Goal: Task Accomplishment & Management: Use online tool/utility

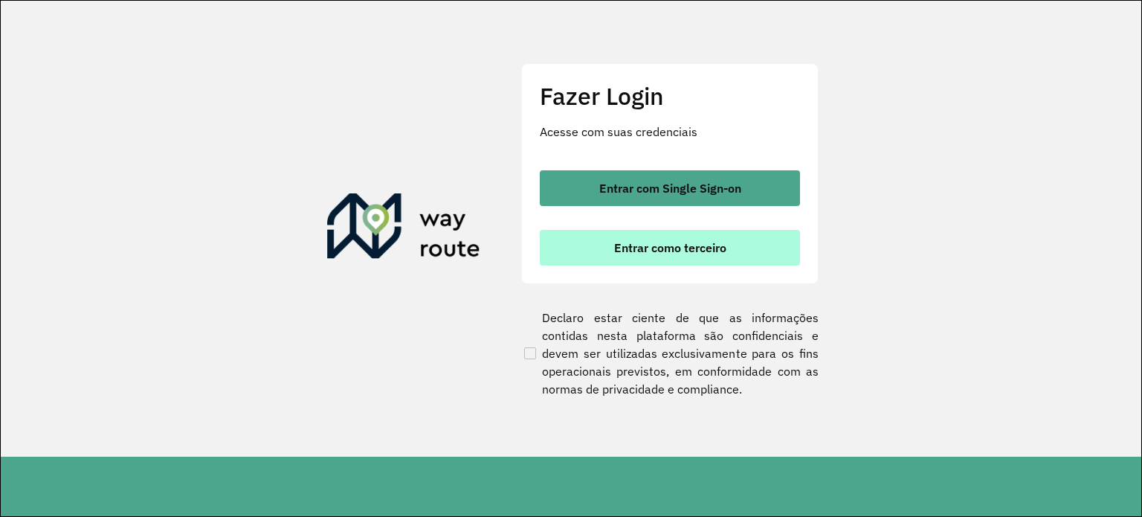
click at [726, 248] on span "Entrar como terceiro" at bounding box center [670, 248] width 112 height 12
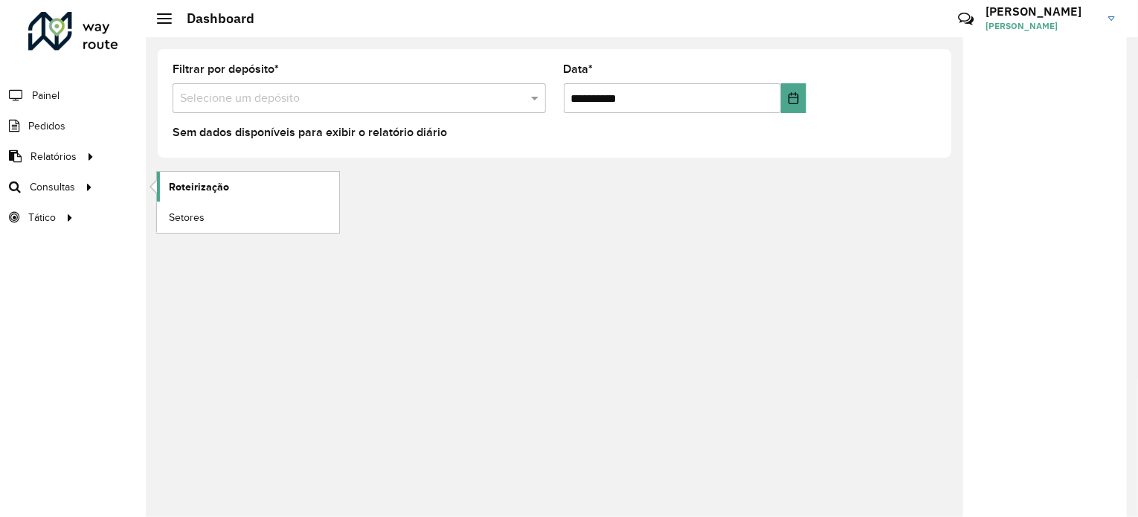
click at [187, 184] on span "Roteirização" at bounding box center [199, 187] width 60 height 16
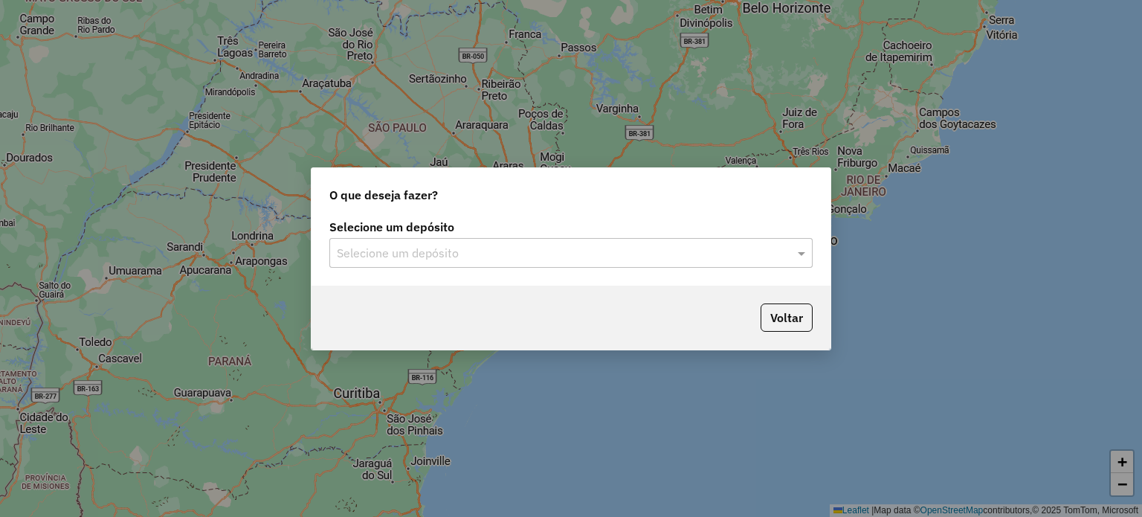
click at [458, 245] on input "text" at bounding box center [556, 254] width 439 height 18
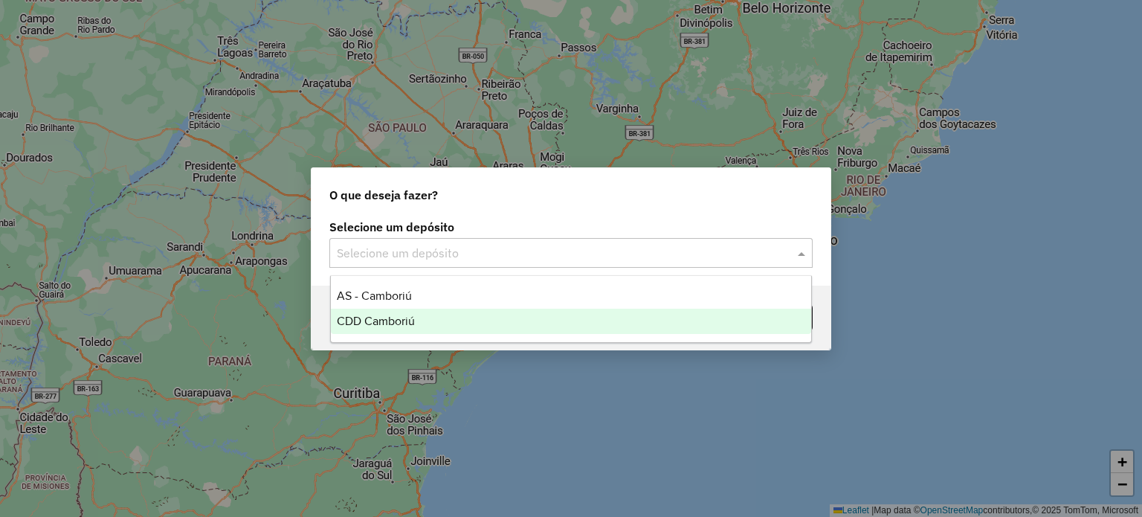
click at [416, 321] on div "CDD Camboriú" at bounding box center [571, 321] width 481 height 25
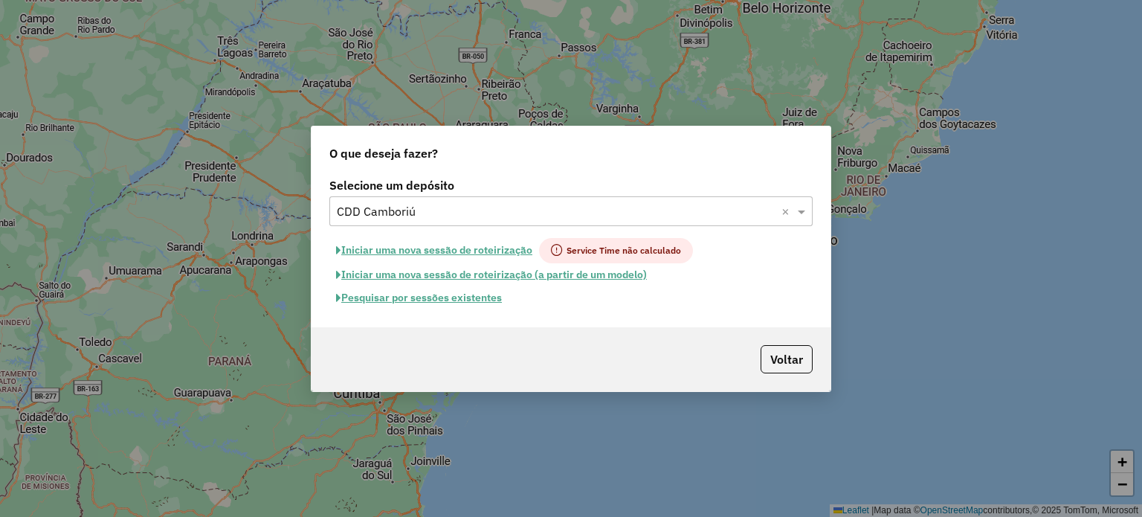
click at [416, 297] on button "Pesquisar por sessões existentes" at bounding box center [418, 297] width 179 height 23
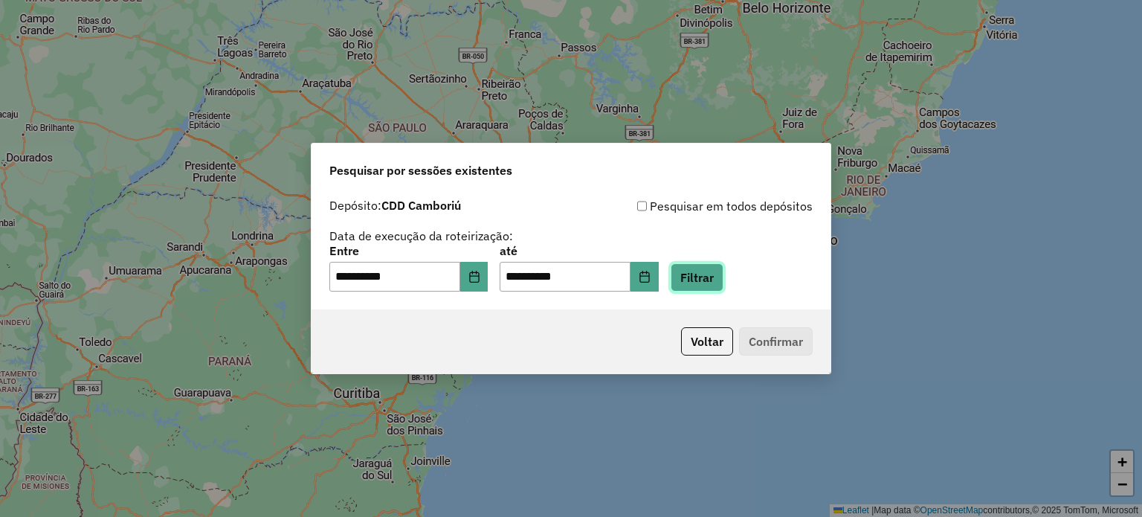
click at [705, 283] on button "Filtrar" at bounding box center [697, 277] width 53 height 28
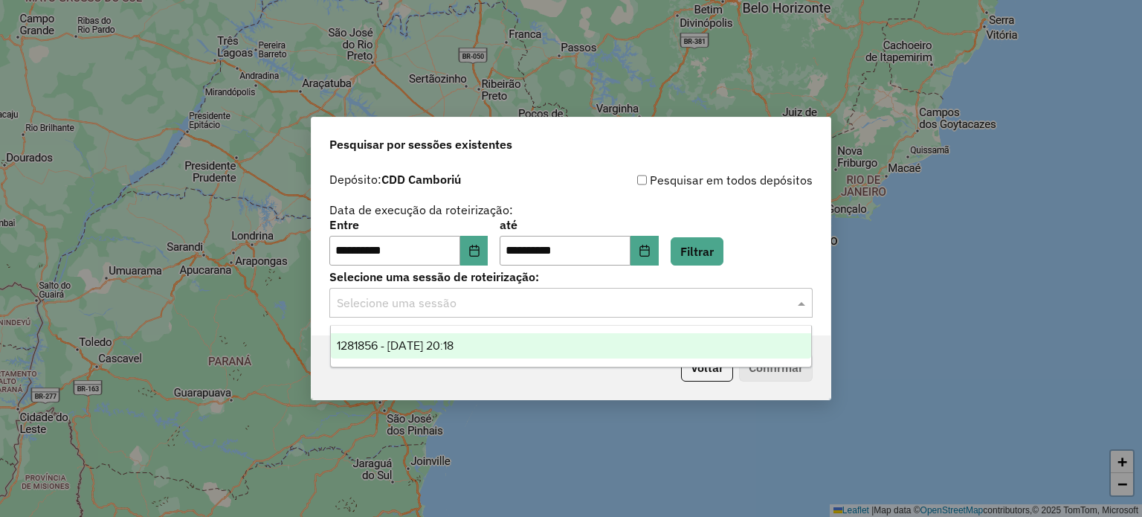
click at [580, 306] on input "text" at bounding box center [556, 303] width 439 height 18
drag, startPoint x: 462, startPoint y: 347, endPoint x: 509, endPoint y: 335, distance: 48.3
click at [454, 348] on span "1281856 - 24/09/2025 20:18" at bounding box center [395, 345] width 117 height 13
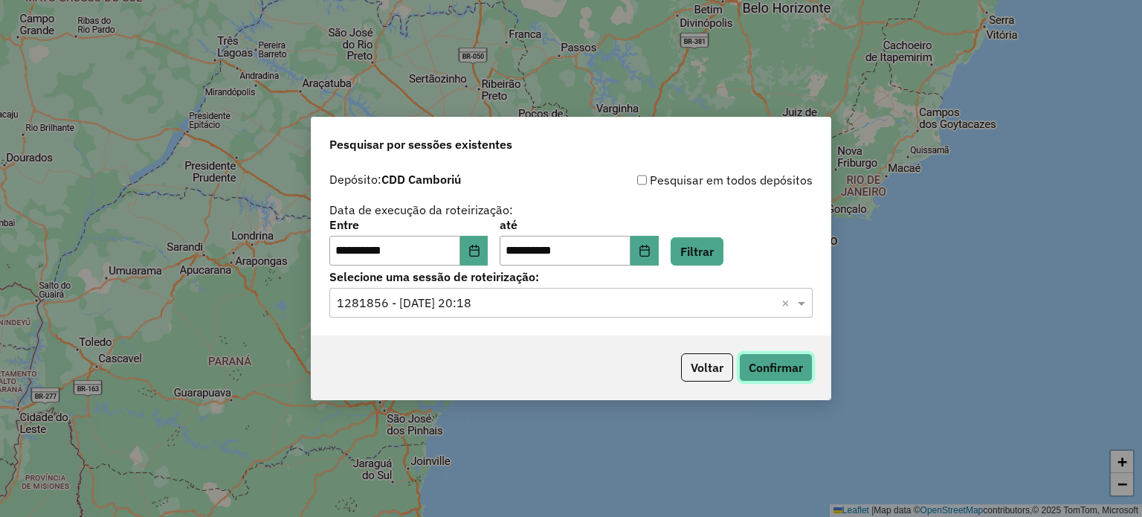
click at [770, 355] on button "Confirmar" at bounding box center [776, 367] width 74 height 28
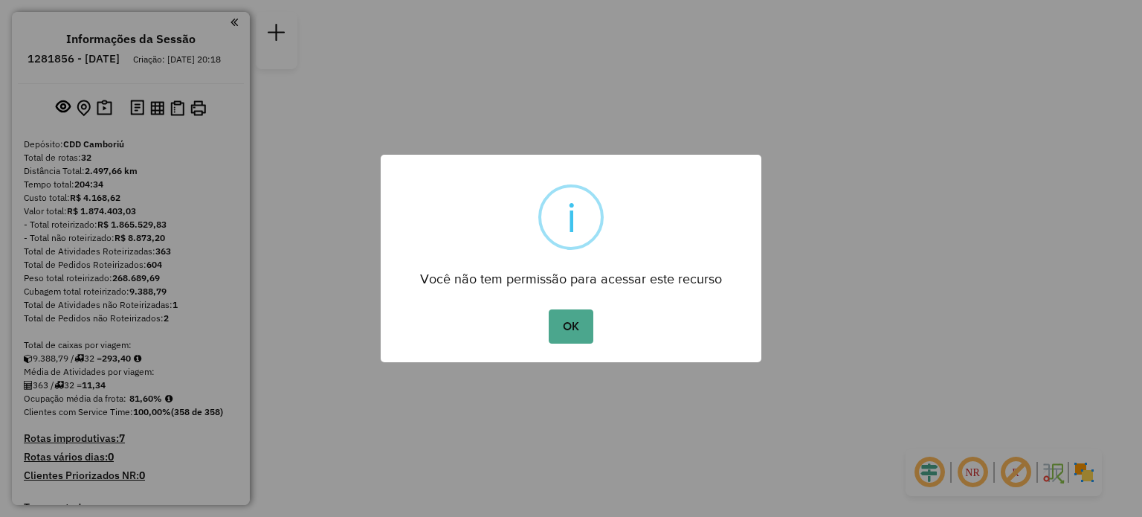
click at [538, 335] on div "OK No Cancel" at bounding box center [571, 327] width 381 height 42
click at [558, 322] on button "OK" at bounding box center [571, 326] width 44 height 34
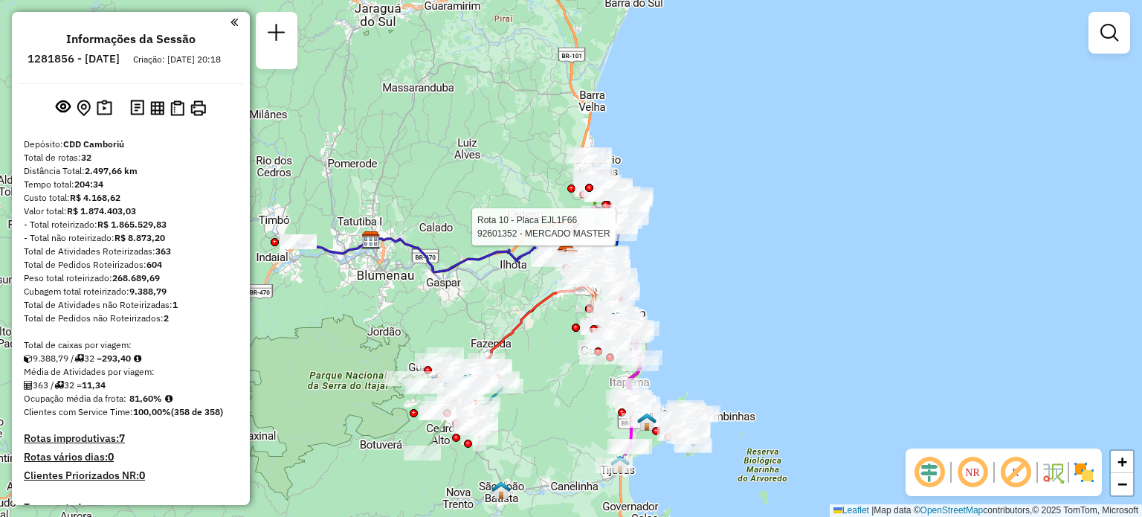
select select "**********"
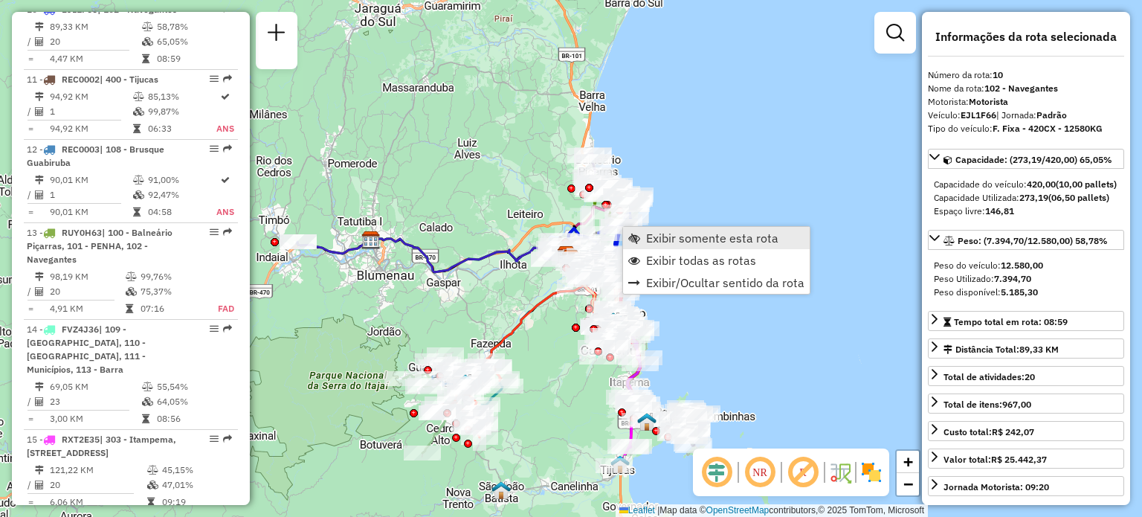
click at [669, 233] on span "Exibir somente esta rota" at bounding box center [712, 238] width 132 height 12
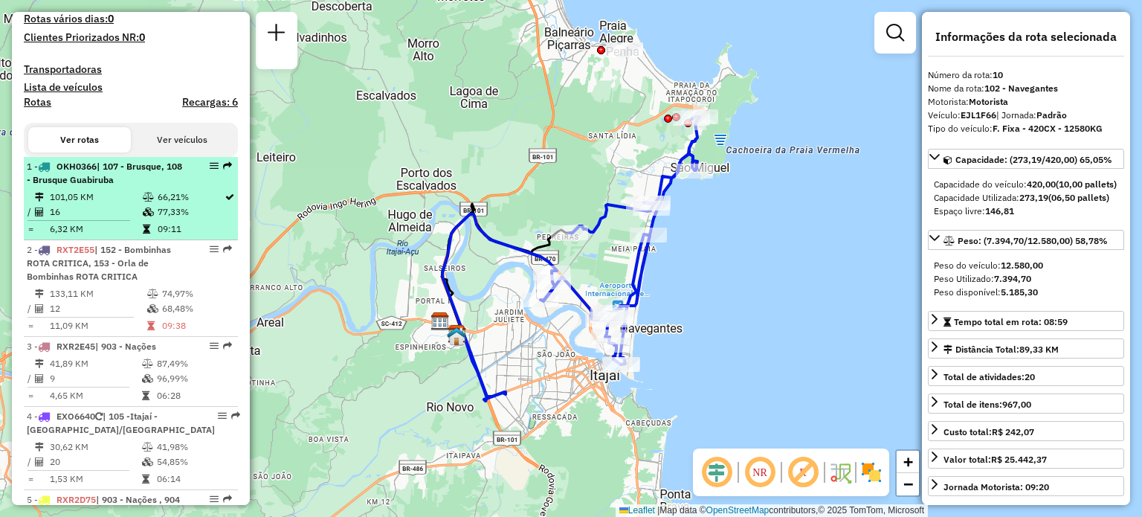
scroll to position [446, 0]
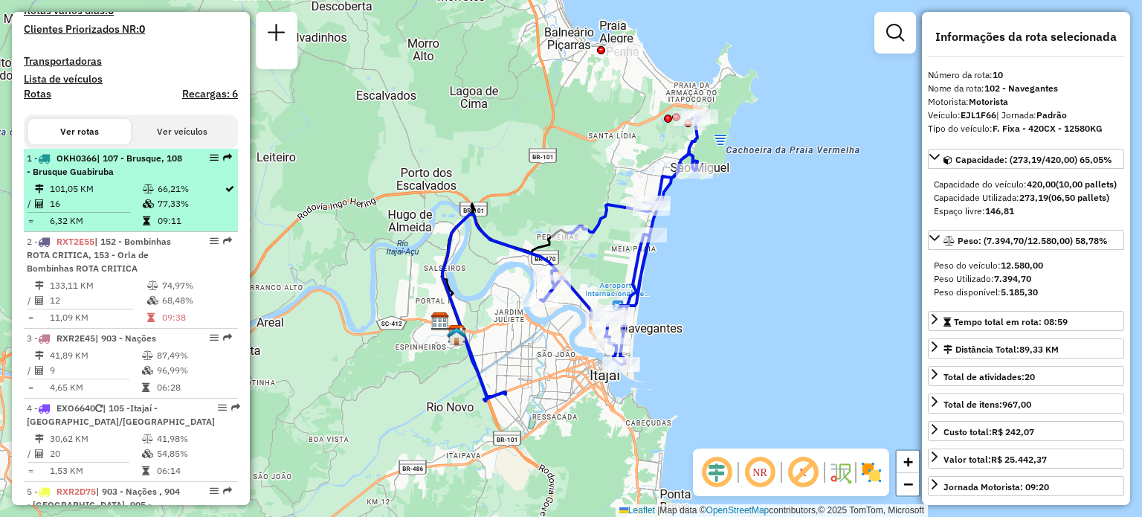
click at [114, 193] on li "1 - OKH0366 | 107 - Brusque, 108 - Brusque Guabiruba 101,05 KM 66,21% / 16 77,3…" at bounding box center [131, 190] width 214 height 83
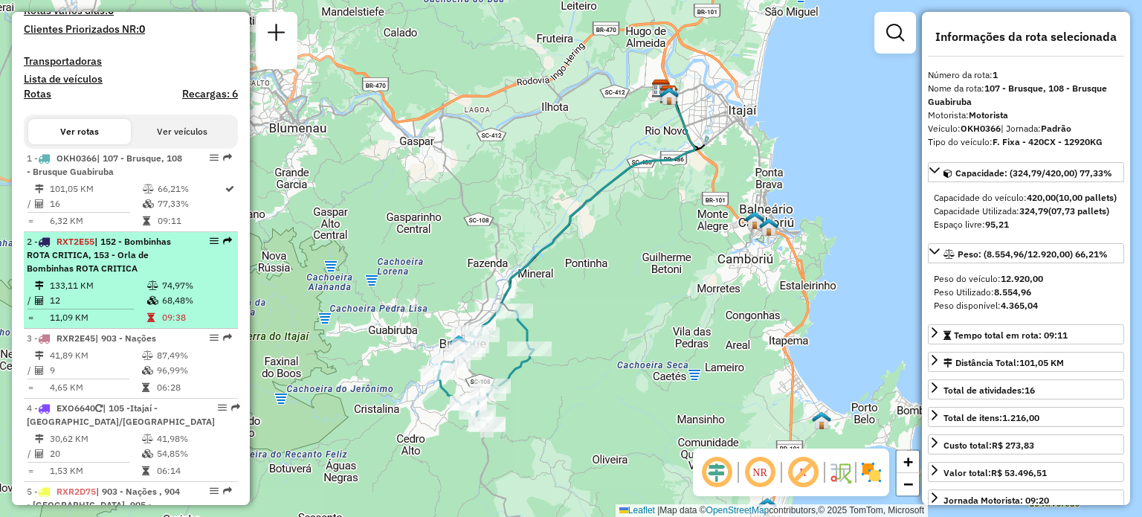
click at [107, 254] on span "| 152 - Bombinhas ROTA CRITICA, 153 - Orla de Bombinhas ROTA CRITICA" at bounding box center [99, 255] width 144 height 38
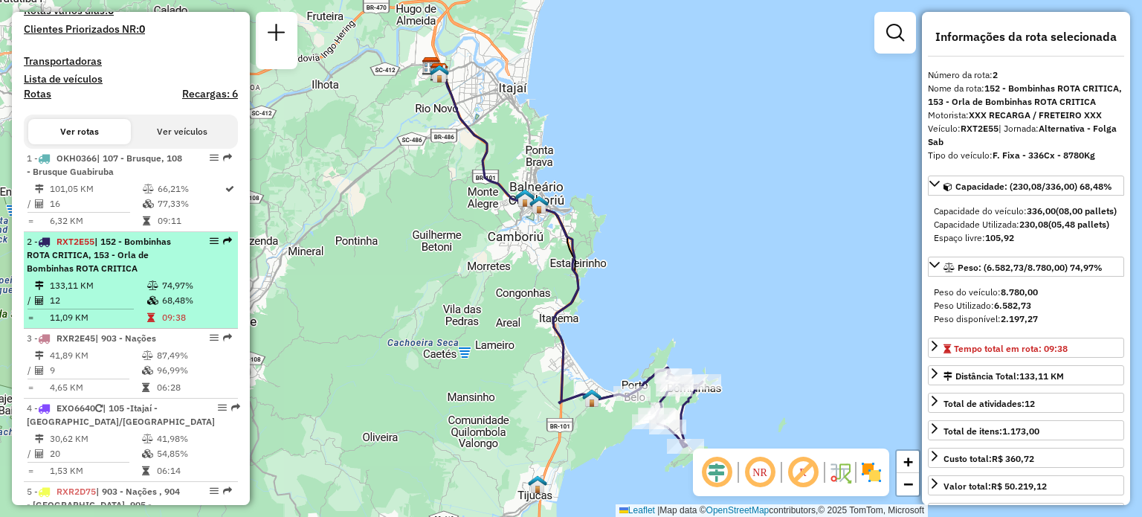
scroll to position [520, 0]
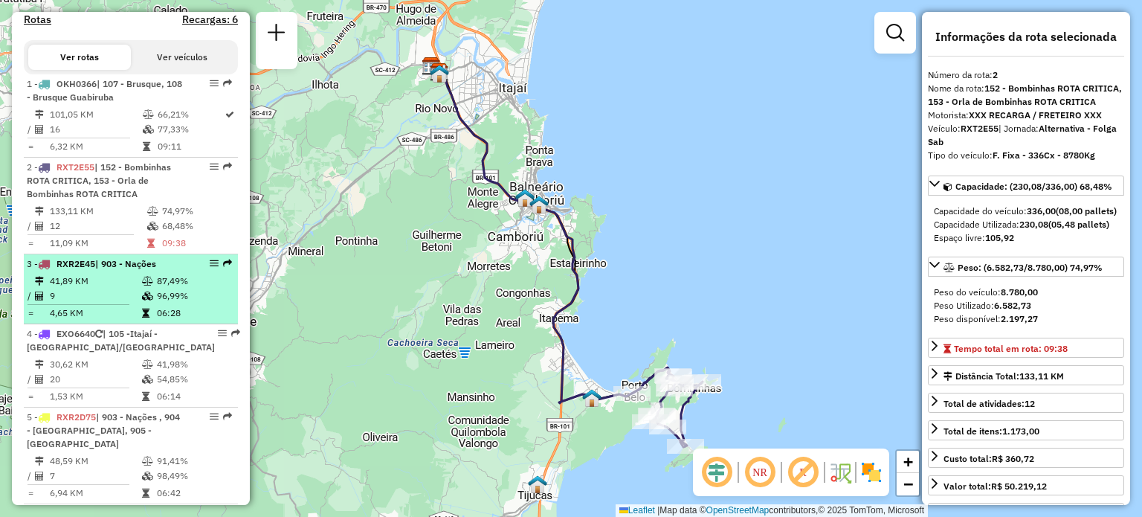
click at [109, 289] on td "41,89 KM" at bounding box center [95, 281] width 92 height 15
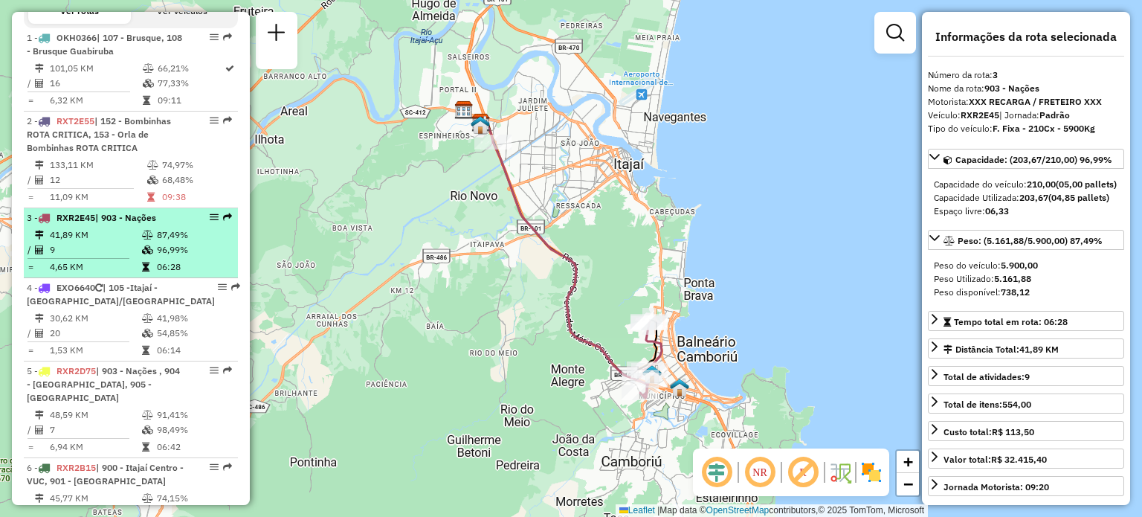
scroll to position [669, 0]
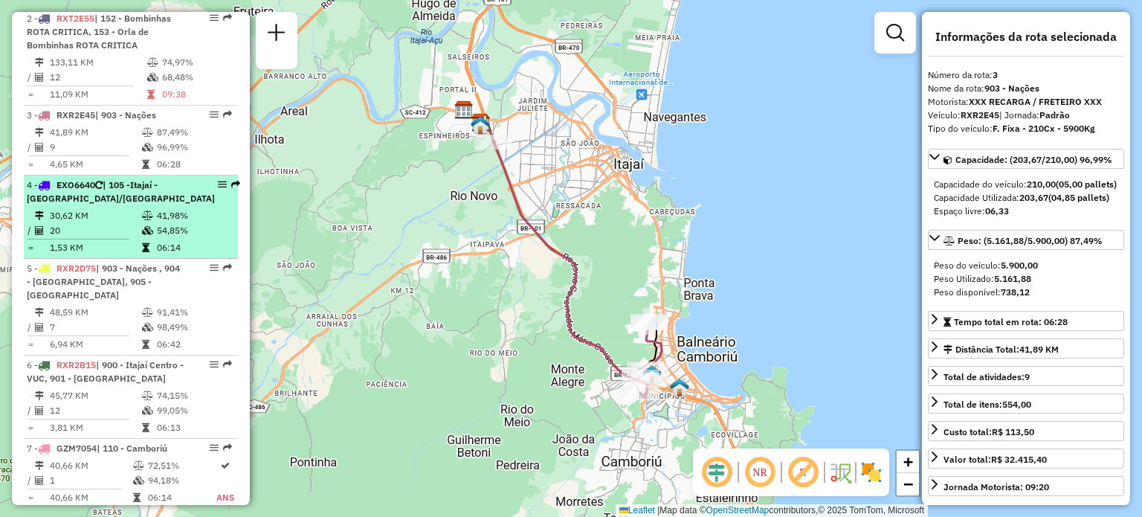
click at [113, 223] on td "30,62 KM" at bounding box center [95, 215] width 92 height 15
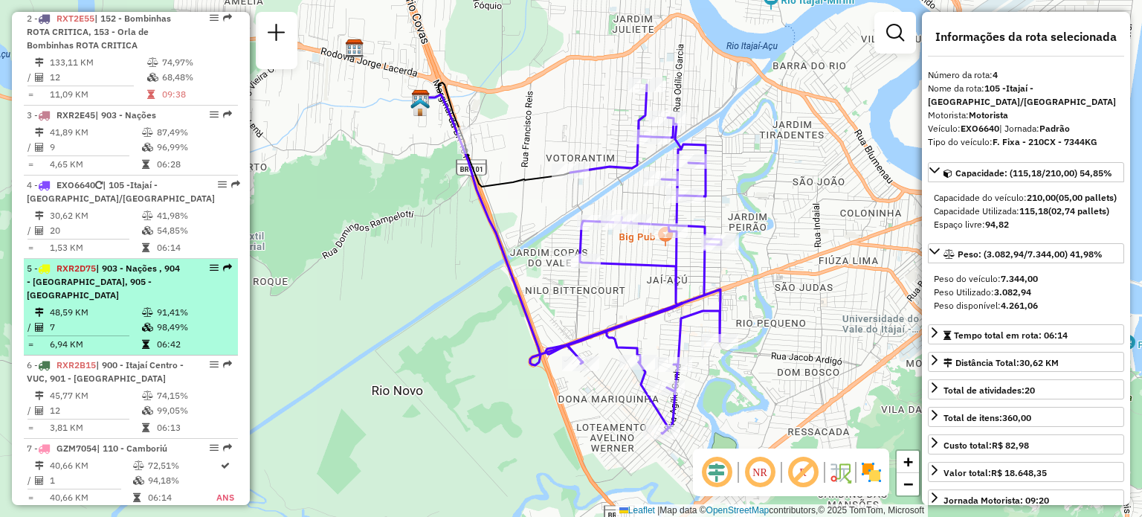
click at [128, 291] on span "| 903 - Nações , 904 - Balneário Centro, 905 - Balneário Sul" at bounding box center [103, 281] width 153 height 38
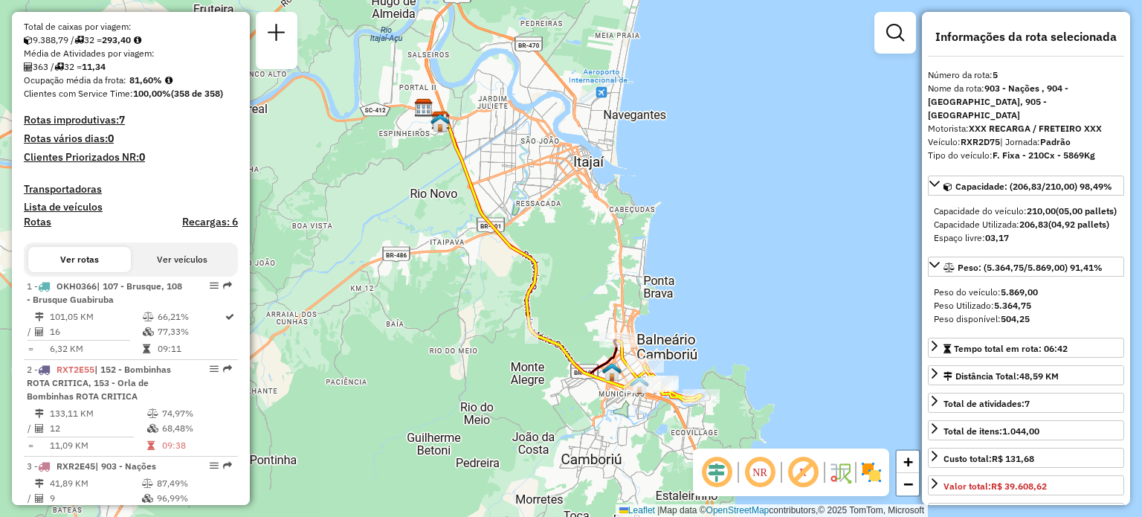
scroll to position [372, 0]
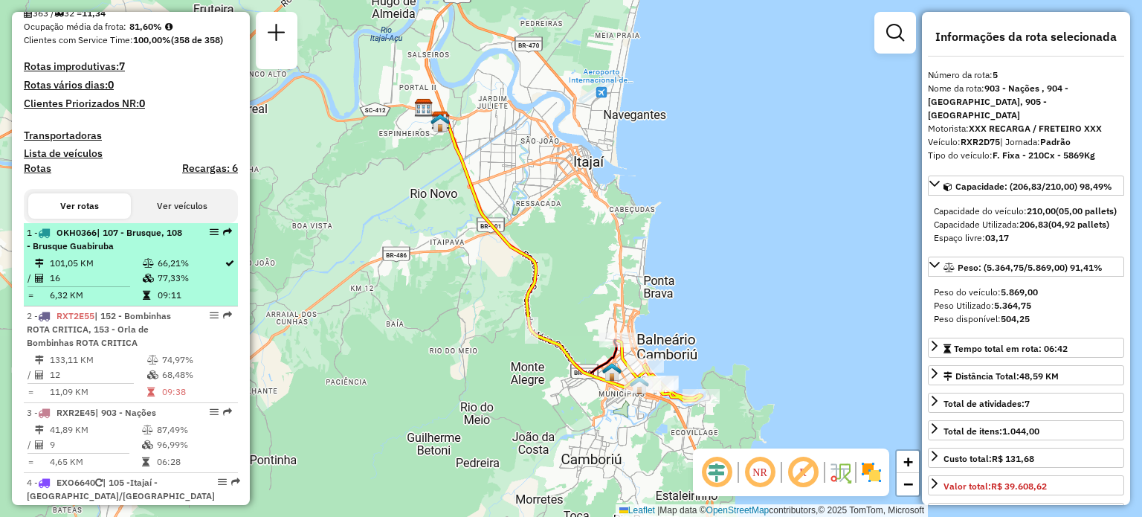
click at [97, 271] on td "101,05 KM" at bounding box center [95, 263] width 93 height 15
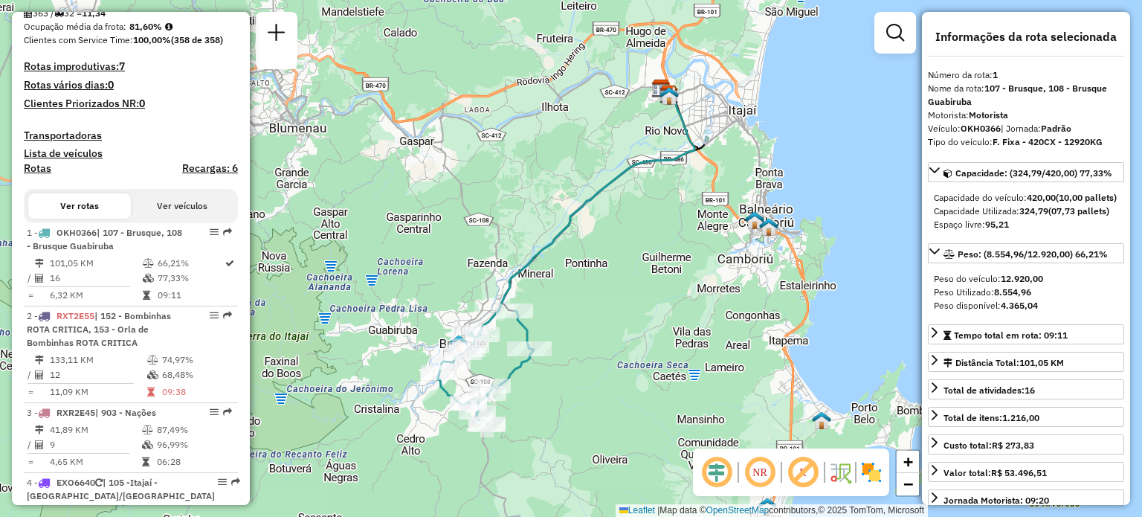
click at [871, 477] on img at bounding box center [872, 472] width 24 height 24
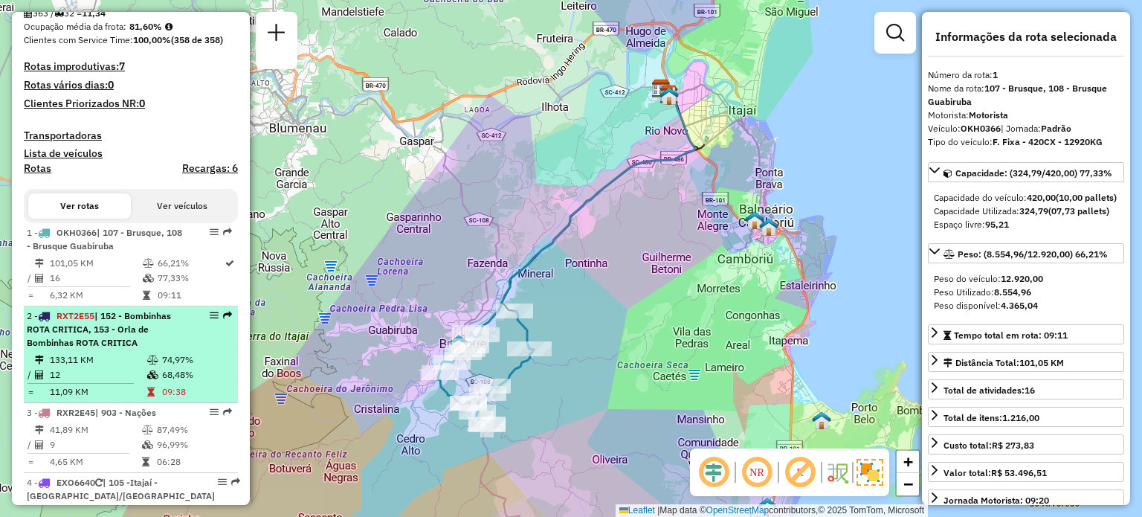
click at [101, 347] on div "2 - RXT2E55 | 152 - Bombinhas ROTA CRITICA, 153 - Orla de Bombinhas ROTA CRITICA" at bounding box center [106, 329] width 158 height 40
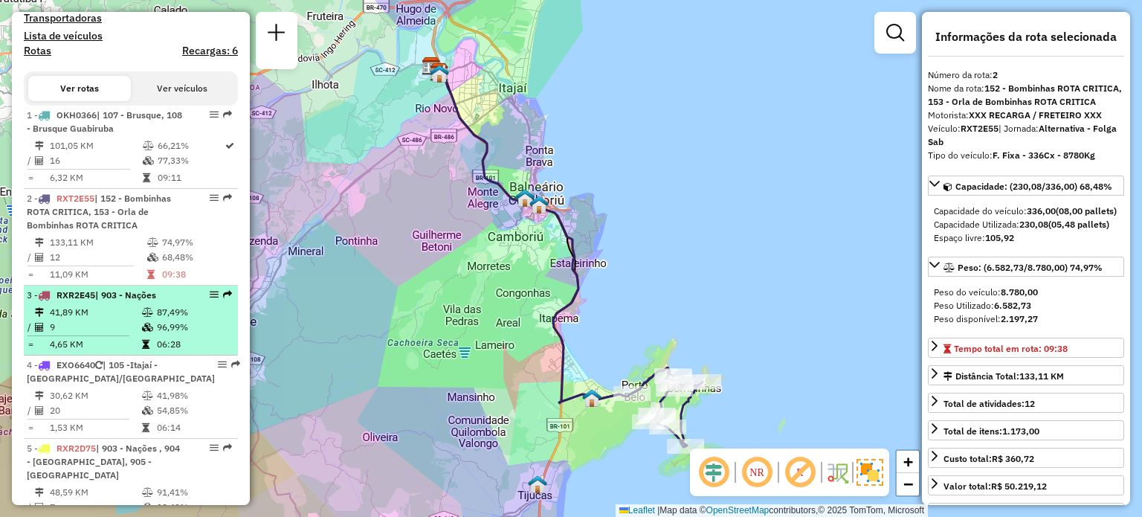
scroll to position [520, 0]
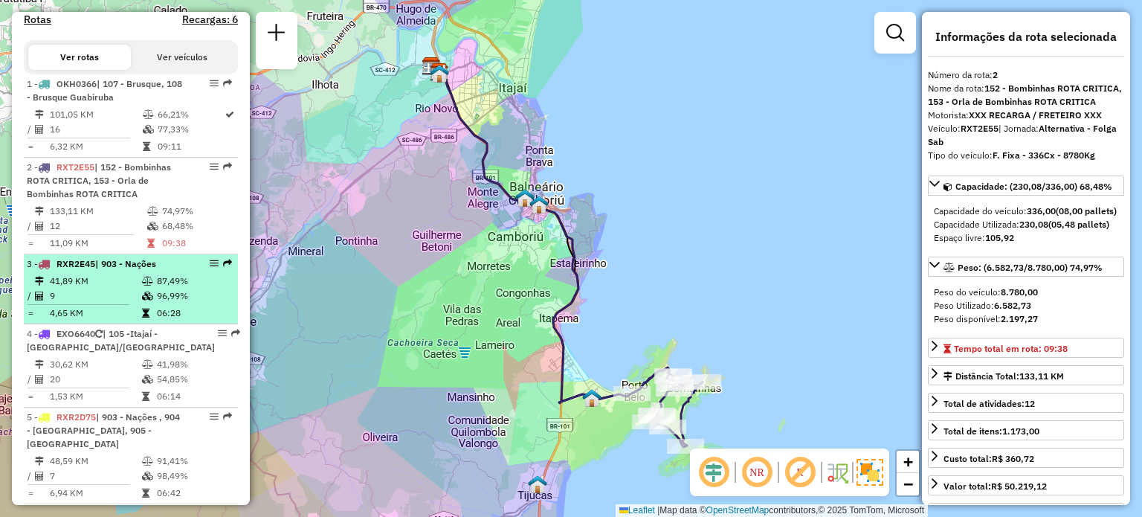
click at [129, 289] on td "41,89 KM" at bounding box center [95, 281] width 92 height 15
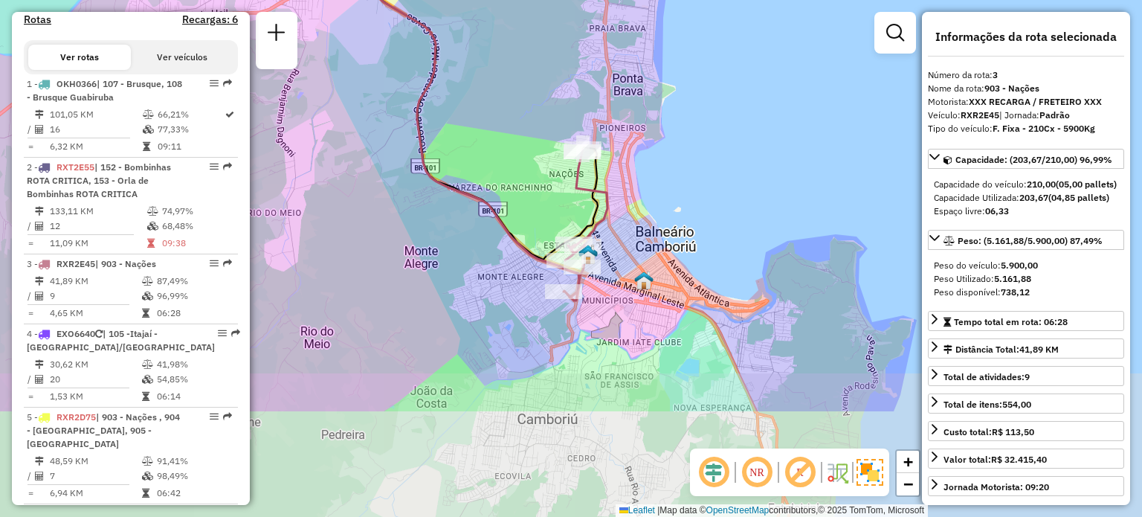
drag, startPoint x: 601, startPoint y: 305, endPoint x: 535, endPoint y: 216, distance: 110.1
click at [535, 216] on div "Janela de atendimento Grade de atendimento Capacidade Transportadoras Veículos …" at bounding box center [571, 258] width 1142 height 517
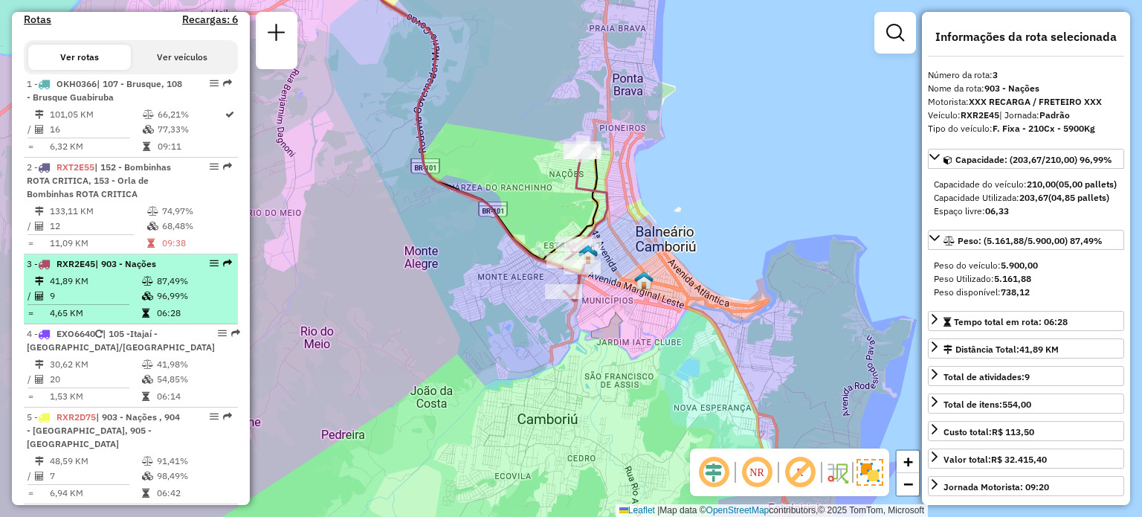
scroll to position [595, 0]
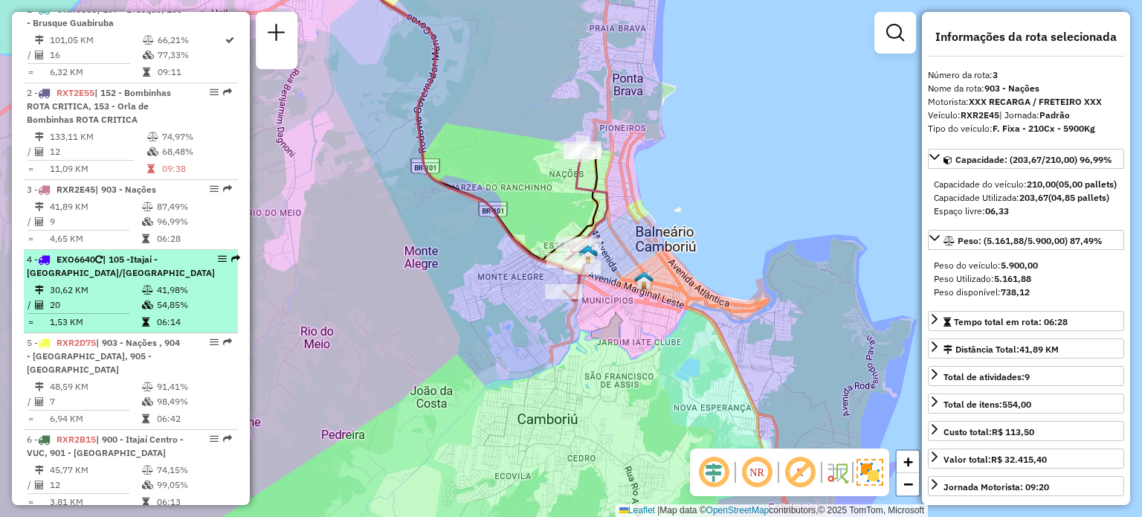
click at [82, 294] on li "4 - EXO6640 | 105 -Itajaí - São Vicente/Ressacada 30,62 KM 41,98% / 20 54,85% =…" at bounding box center [131, 291] width 214 height 83
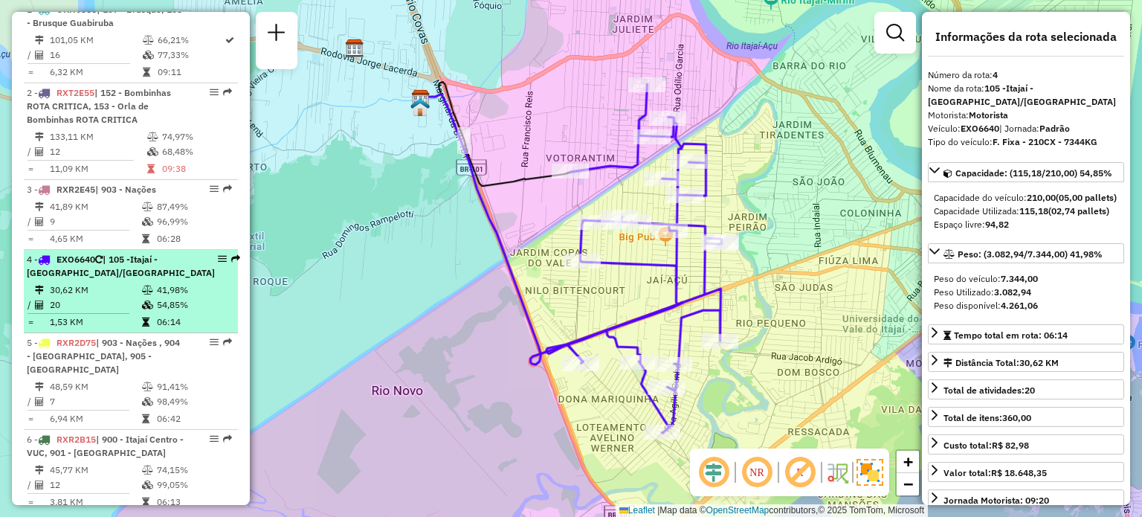
click at [100, 264] on icon at bounding box center [98, 259] width 7 height 9
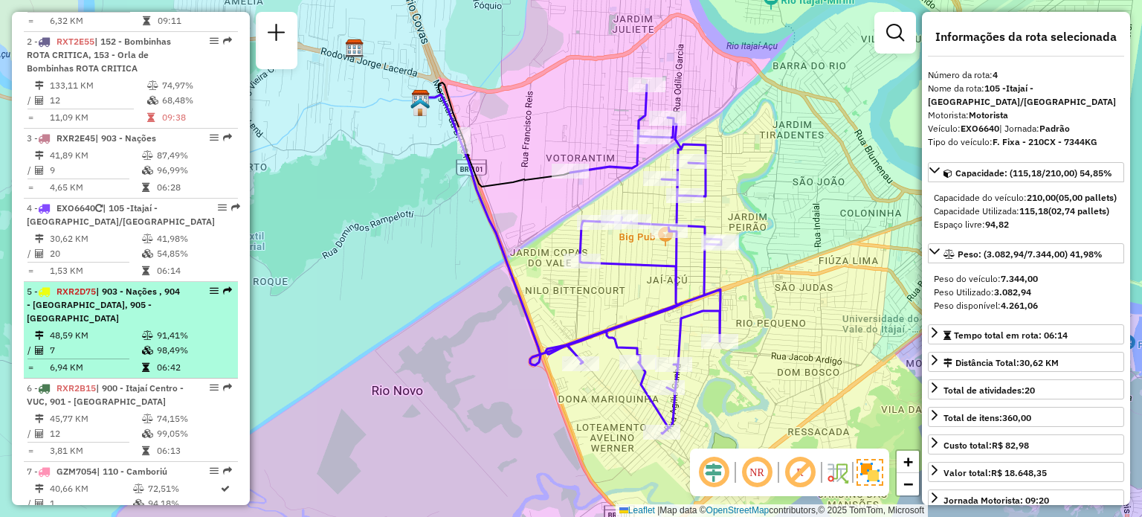
scroll to position [669, 0]
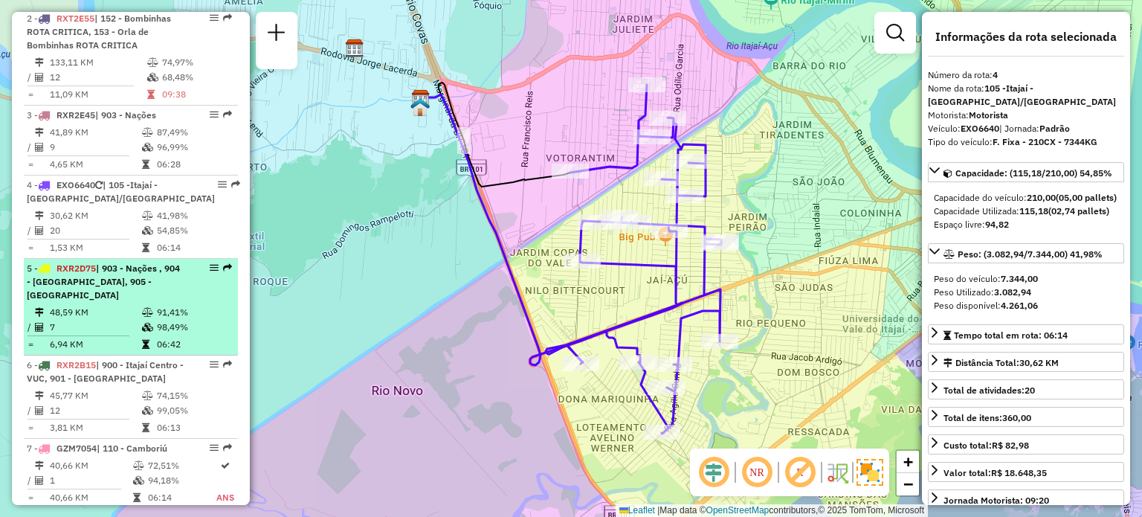
click at [91, 297] on span "| 903 - Nações , 904 - Balneário Centro, 905 - Balneário Sul" at bounding box center [103, 281] width 153 height 38
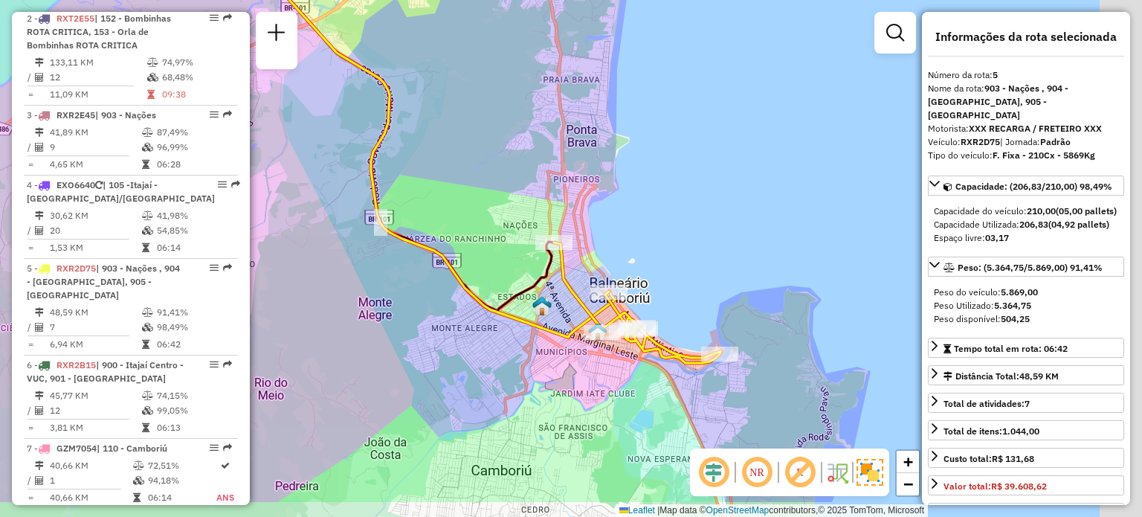
drag, startPoint x: 735, startPoint y: 294, endPoint x: 622, endPoint y: 233, distance: 128.4
click at [622, 233] on div "Janela de atendimento Grade de atendimento Capacidade Transportadoras Veículos …" at bounding box center [571, 258] width 1142 height 517
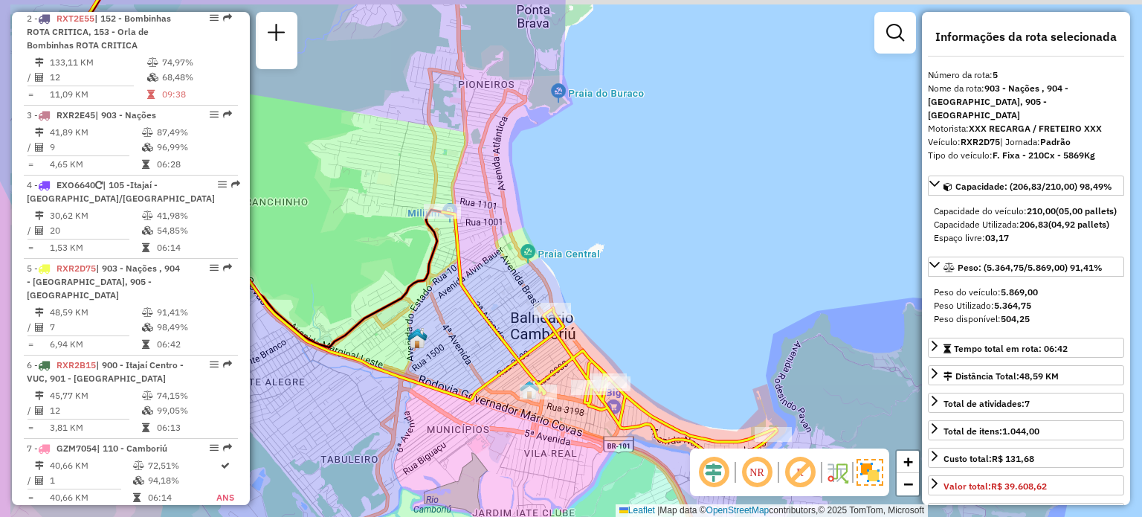
drag, startPoint x: 598, startPoint y: 249, endPoint x: 680, endPoint y: 296, distance: 94.3
click at [680, 296] on div "Janela de atendimento Grade de atendimento Capacidade Transportadoras Veículos …" at bounding box center [571, 258] width 1142 height 517
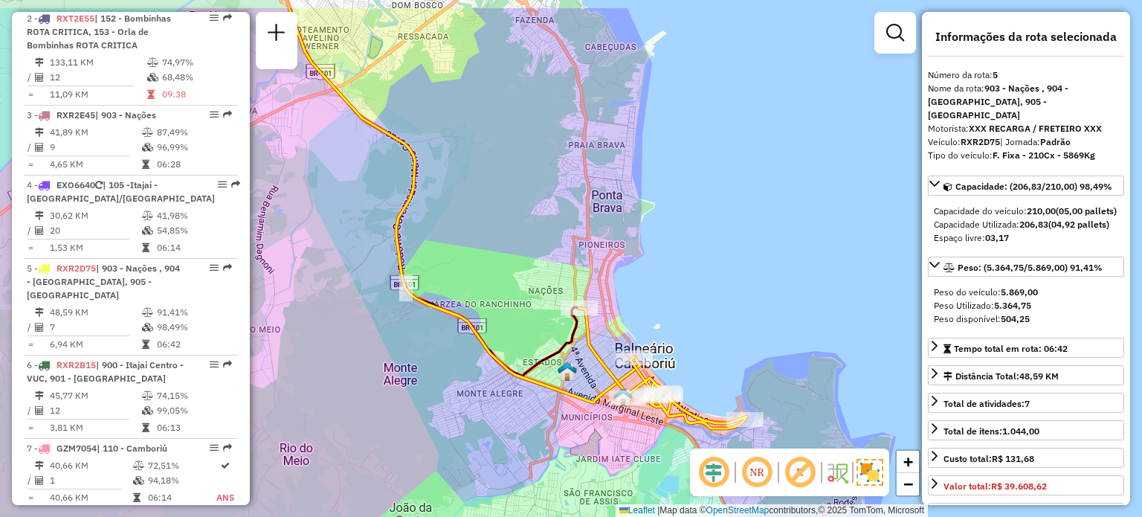
drag, startPoint x: 671, startPoint y: 230, endPoint x: 683, endPoint y: 291, distance: 63.0
click at [683, 291] on div "Janela de atendimento Grade de atendimento Capacidade Transportadoras Veículos …" at bounding box center [571, 258] width 1142 height 517
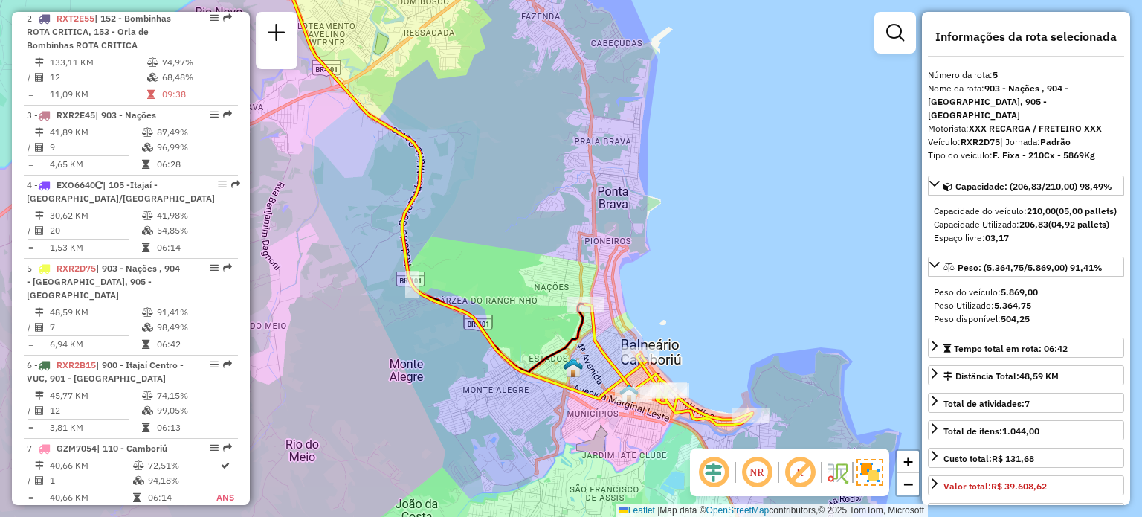
drag, startPoint x: 653, startPoint y: 243, endPoint x: 679, endPoint y: 249, distance: 26.7
click at [679, 249] on div "Janela de atendimento Grade de atendimento Capacidade Transportadoras Veículos …" at bounding box center [571, 258] width 1142 height 517
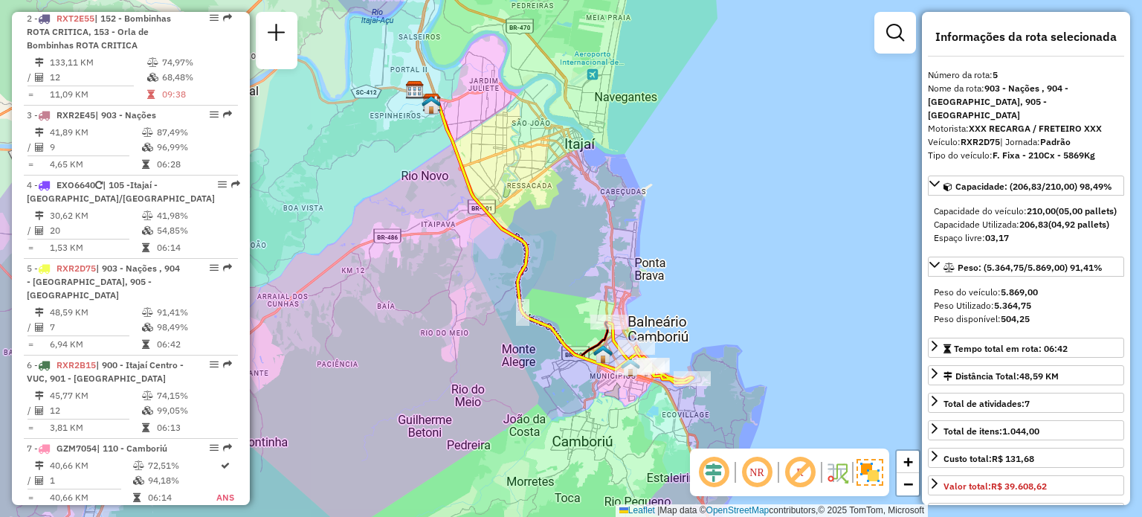
drag, startPoint x: 668, startPoint y: 219, endPoint x: 648, endPoint y: 267, distance: 51.6
click at [648, 267] on div "Janela de atendimento Grade de atendimento Capacidade Transportadoras Veículos …" at bounding box center [571, 258] width 1142 height 517
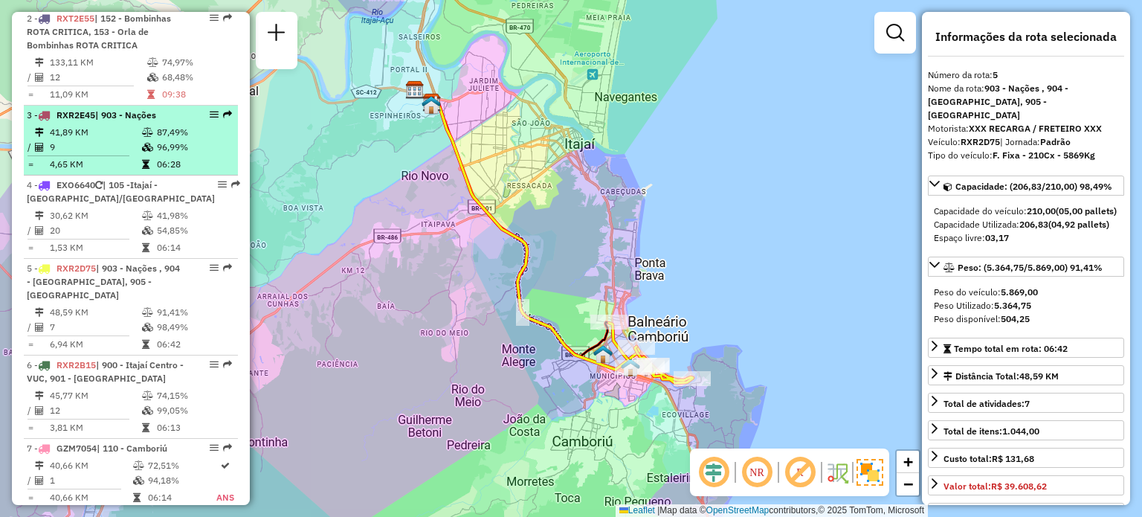
click at [116, 120] on span "| 903 - Nações" at bounding box center [125, 114] width 61 height 11
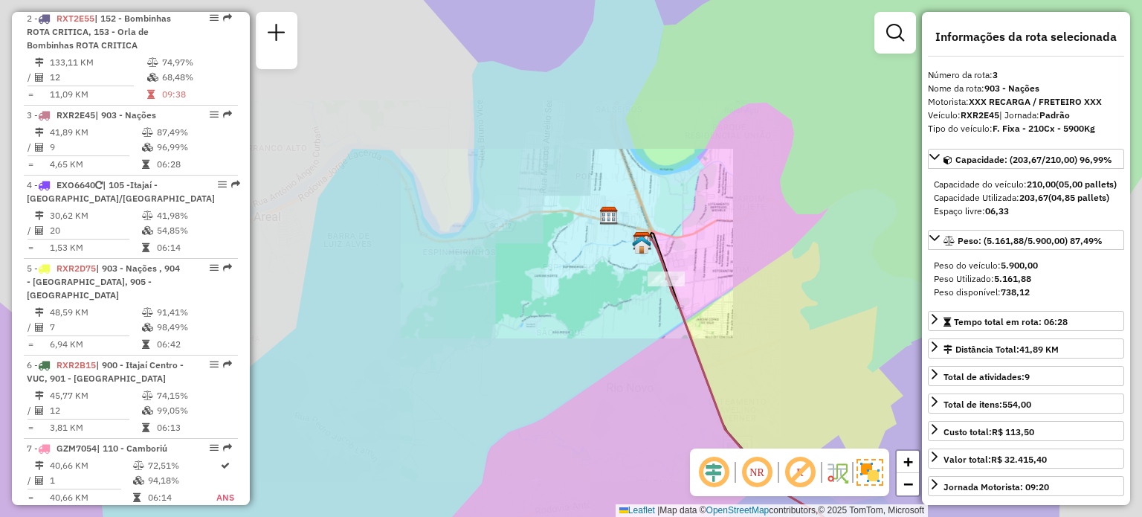
drag, startPoint x: 629, startPoint y: 386, endPoint x: 423, endPoint y: 159, distance: 306.4
click at [423, 159] on div "Janela de atendimento Grade de atendimento Capacidade Transportadoras Veículos …" at bounding box center [571, 258] width 1142 height 517
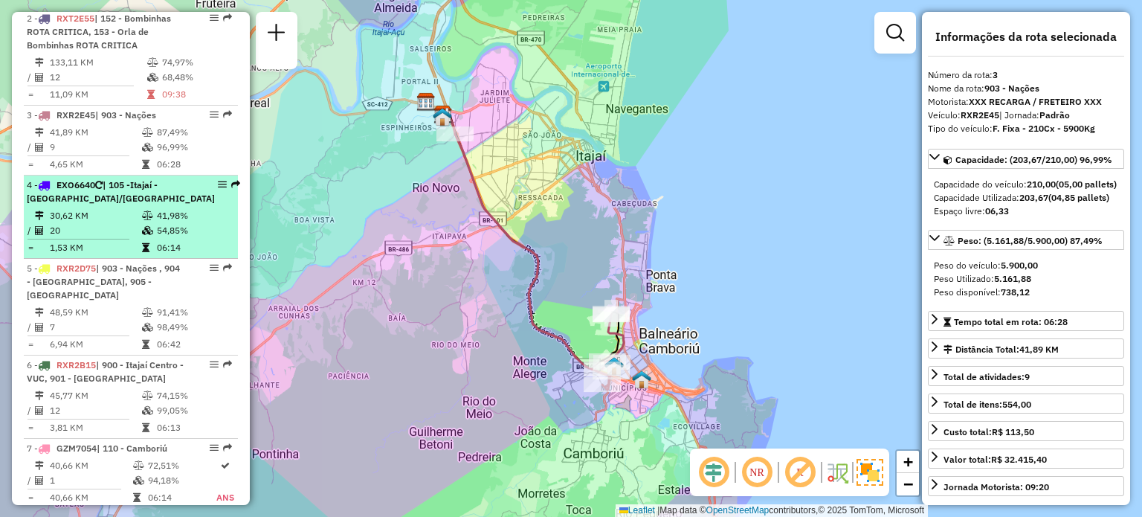
click at [100, 223] on td "30,62 KM" at bounding box center [95, 215] width 92 height 15
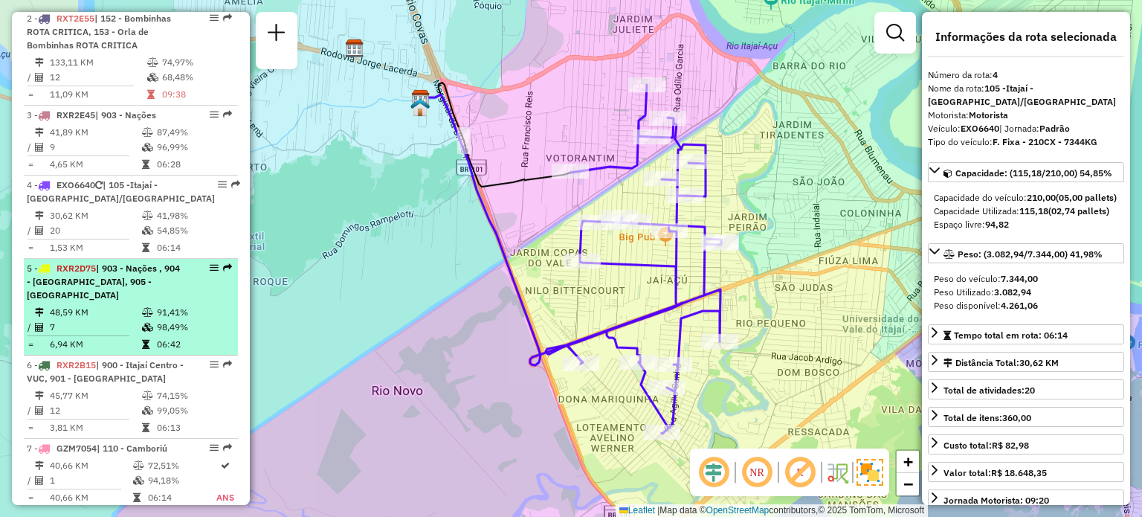
click at [86, 289] on span "| 903 - Nações , 904 - Balneário Centro, 905 - Balneário Sul" at bounding box center [103, 281] width 153 height 38
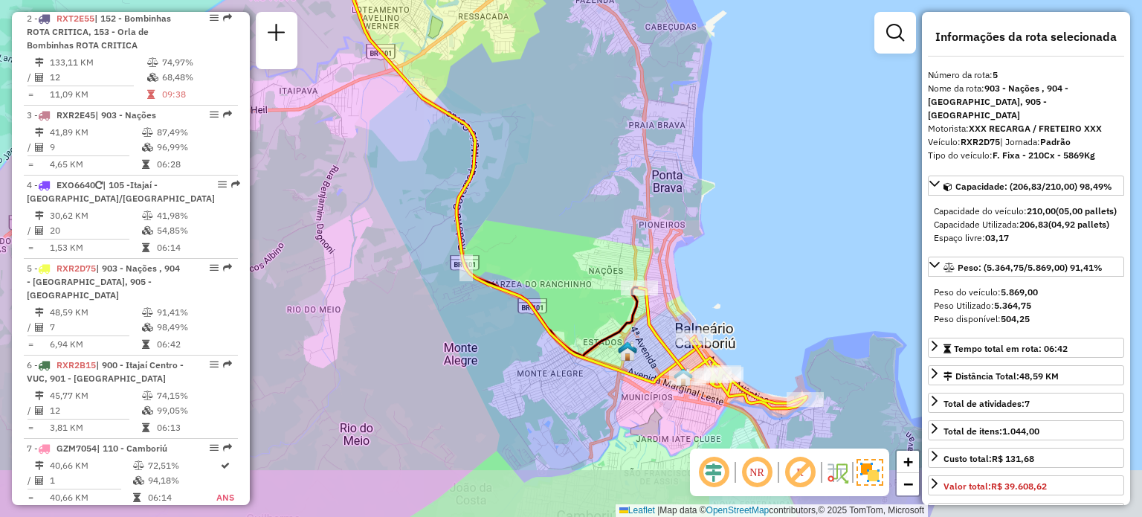
drag, startPoint x: 642, startPoint y: 283, endPoint x: 388, endPoint y: 132, distance: 295.1
click at [388, 132] on div "Janela de atendimento Grade de atendimento Capacidade Transportadoras Veículos …" at bounding box center [571, 258] width 1142 height 517
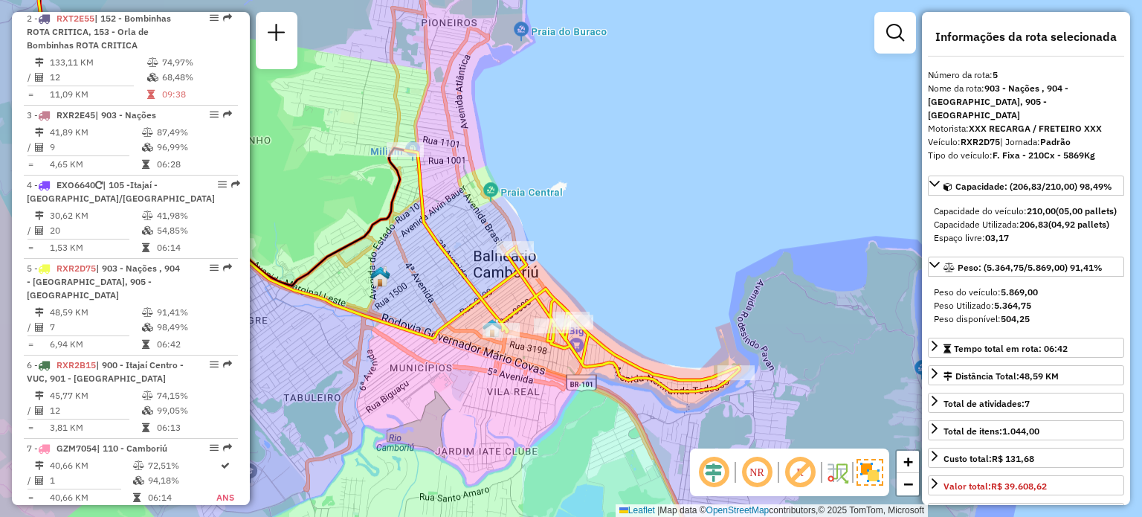
drag, startPoint x: 547, startPoint y: 154, endPoint x: 573, endPoint y: 171, distance: 31.1
click at [573, 171] on div "Janela de atendimento Grade de atendimento Capacidade Transportadoras Veículos …" at bounding box center [571, 258] width 1142 height 517
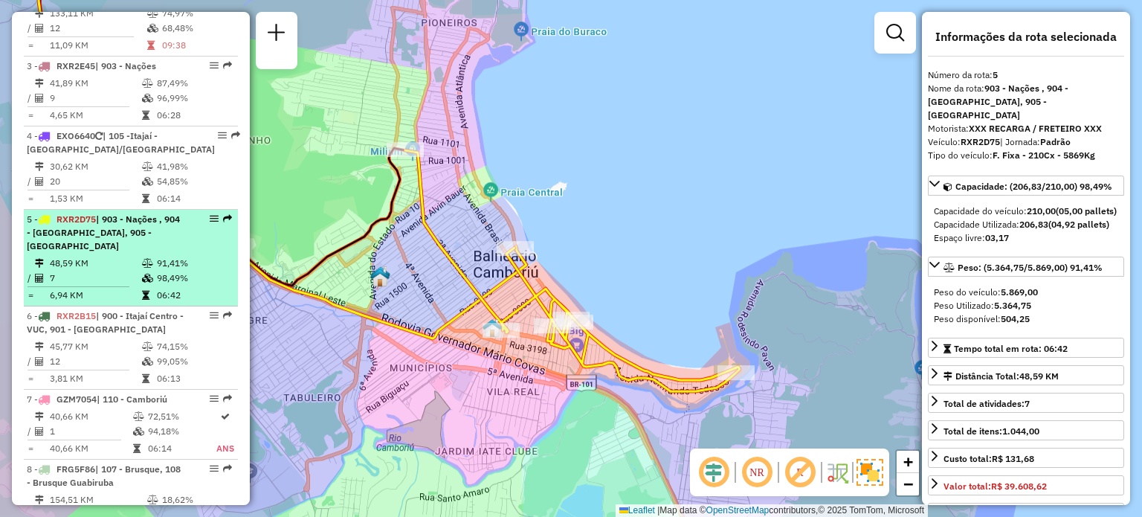
scroll to position [744, 0]
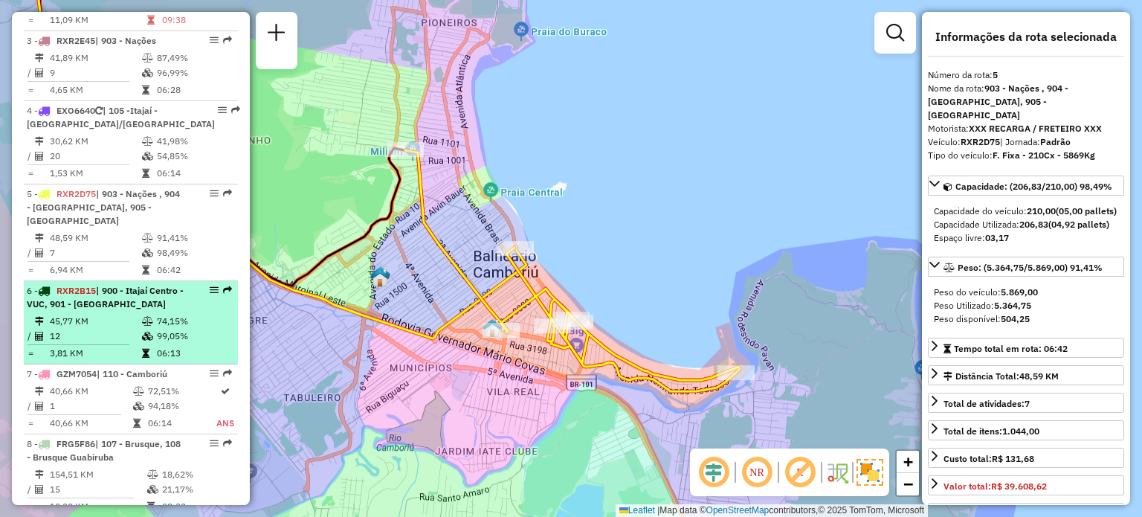
click at [109, 309] on span "| 900 - Itajaí Centro - VUC, 901 - Praia Brava" at bounding box center [105, 297] width 157 height 25
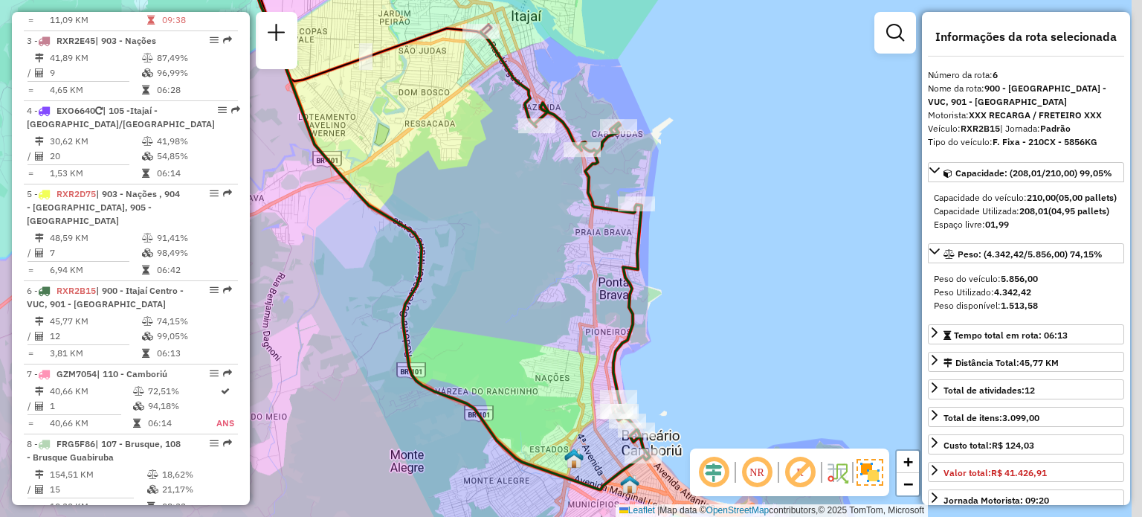
drag, startPoint x: 609, startPoint y: 283, endPoint x: 536, endPoint y: 251, distance: 79.9
click at [536, 251] on div "Janela de atendimento Grade de atendimento Capacidade Transportadoras Veículos …" at bounding box center [571, 258] width 1142 height 517
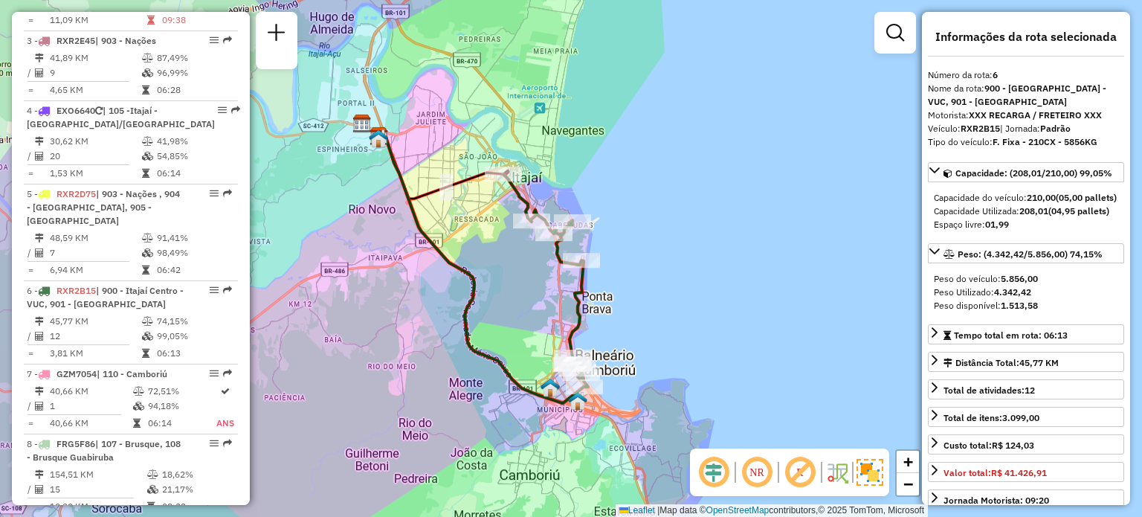
drag, startPoint x: 526, startPoint y: 245, endPoint x: 523, endPoint y: 285, distance: 39.5
click at [523, 285] on div "Janela de atendimento Grade de atendimento Capacidade Transportadoras Veículos …" at bounding box center [571, 258] width 1142 height 517
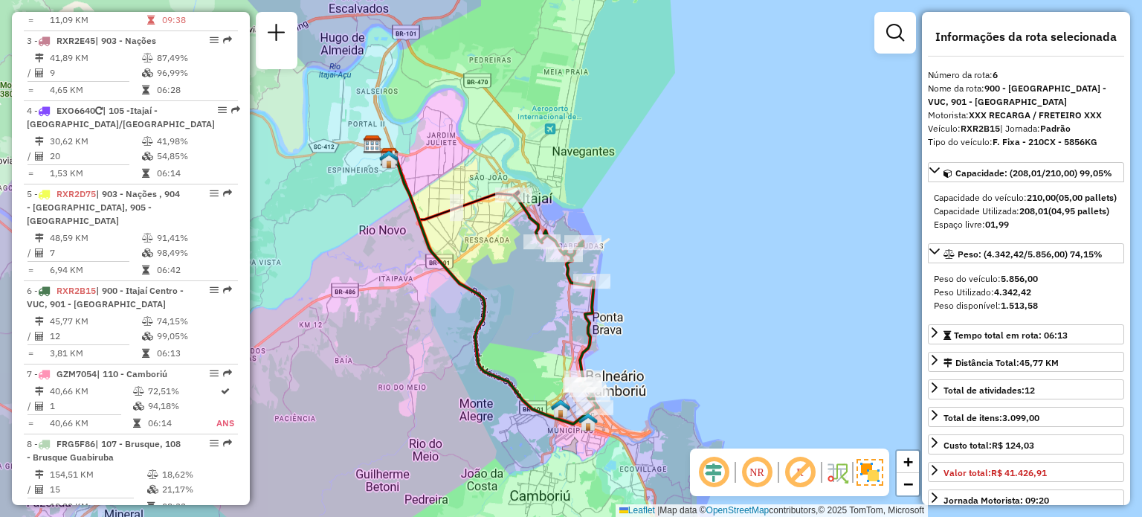
click at [545, 298] on div "Janela de atendimento Grade de atendimento Capacidade Transportadoras Veículos …" at bounding box center [571, 258] width 1142 height 517
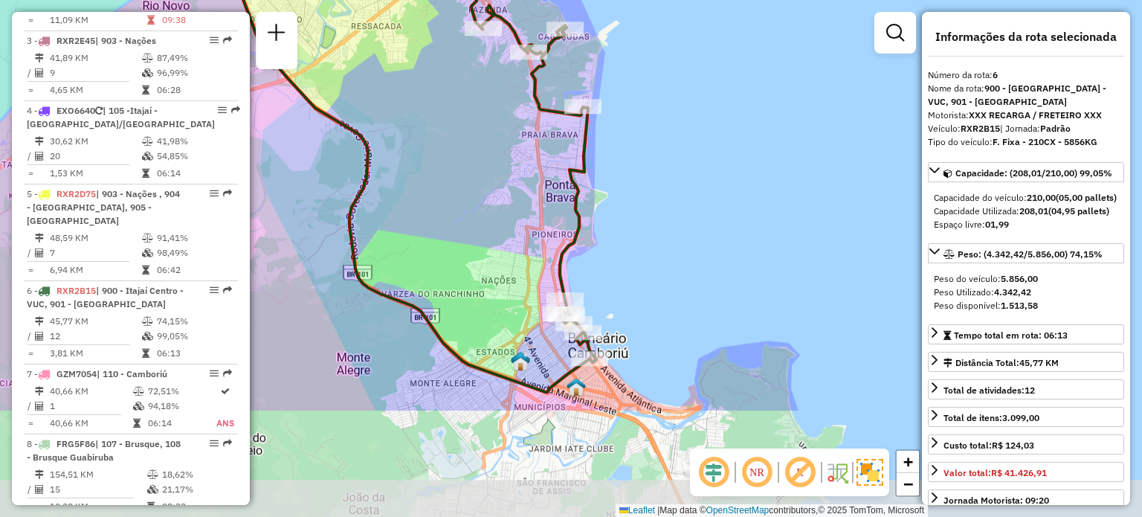
drag, startPoint x: 557, startPoint y: 396, endPoint x: 503, endPoint y: 238, distance: 166.7
click at [503, 238] on div "Janela de atendimento Grade de atendimento Capacidade Transportadoras Veículos …" at bounding box center [571, 258] width 1142 height 517
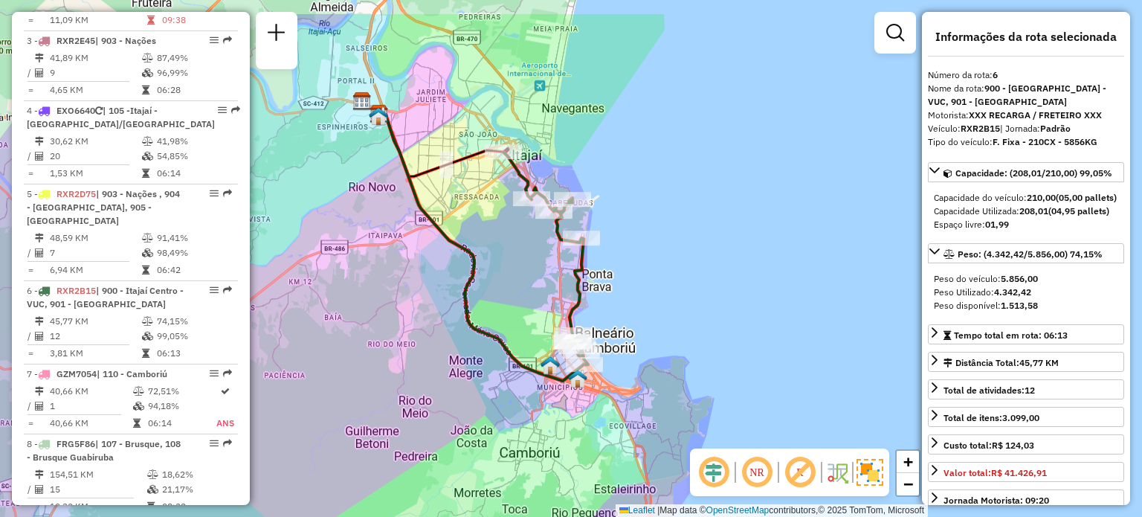
drag, startPoint x: 517, startPoint y: 231, endPoint x: 541, endPoint y: 277, distance: 52.2
click at [541, 277] on div "Janela de atendimento Grade de atendimento Capacidade Transportadoras Veículos …" at bounding box center [571, 258] width 1142 height 517
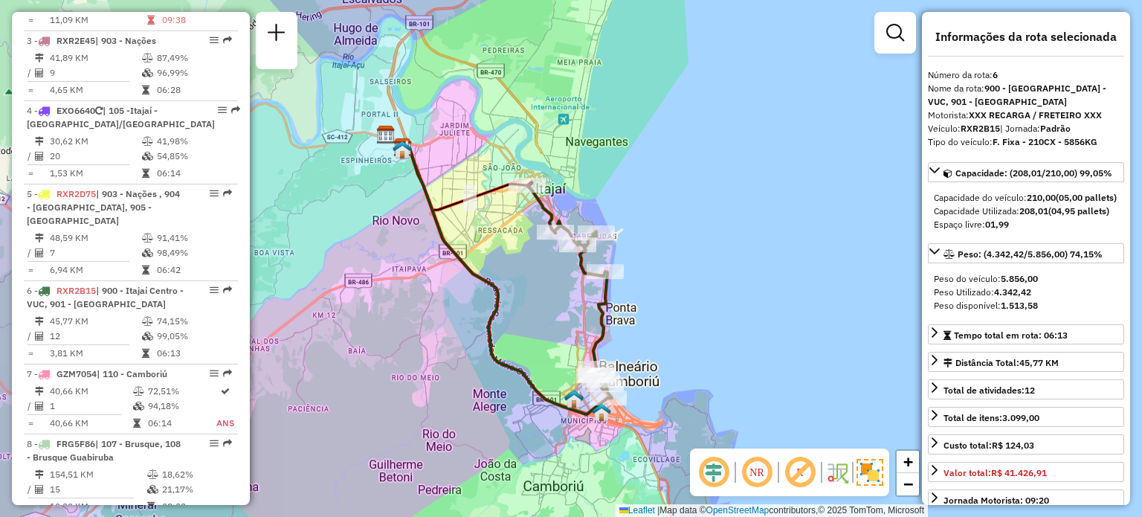
click at [806, 229] on div "Janela de atendimento Grade de atendimento Capacidade Transportadoras Veículos …" at bounding box center [571, 258] width 1142 height 517
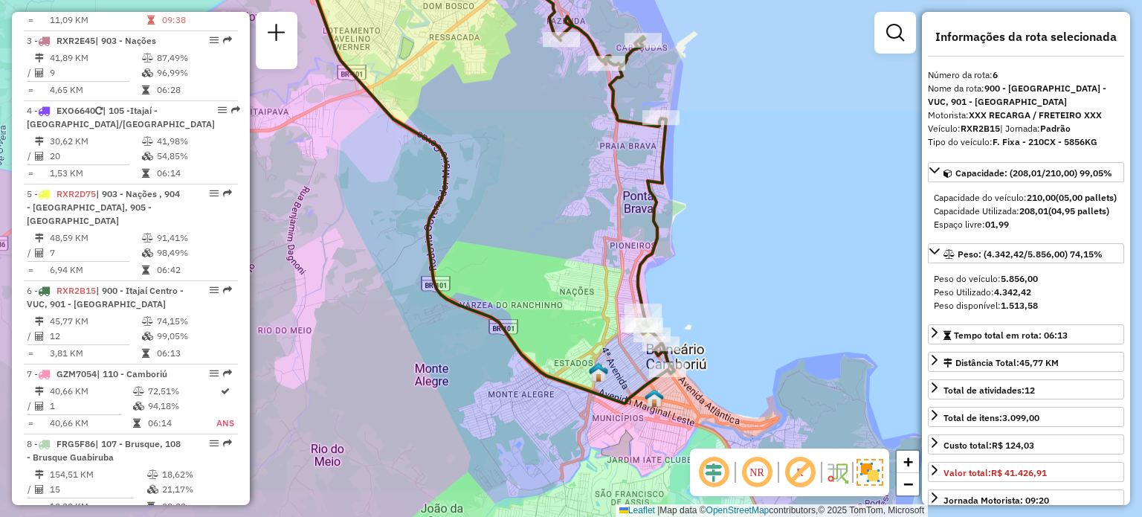
click at [764, 322] on div "Janela de atendimento Grade de atendimento Capacidade Transportadoras Veículos …" at bounding box center [571, 258] width 1142 height 517
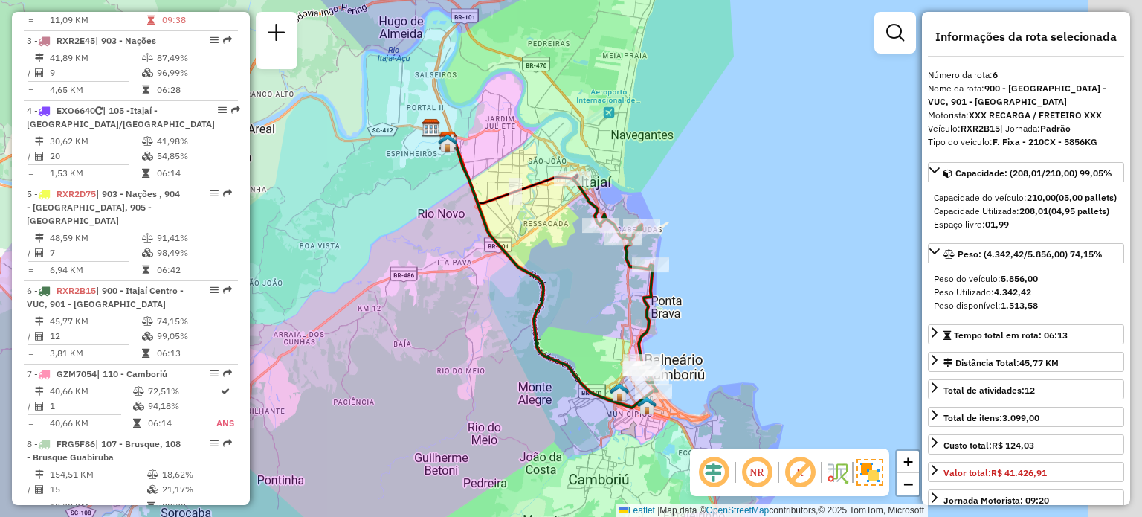
drag, startPoint x: 775, startPoint y: 254, endPoint x: 563, endPoint y: 407, distance: 261.9
click at [692, 262] on div "Janela de atendimento Grade de atendimento Capacidade Transportadoras Veículos …" at bounding box center [571, 258] width 1142 height 517
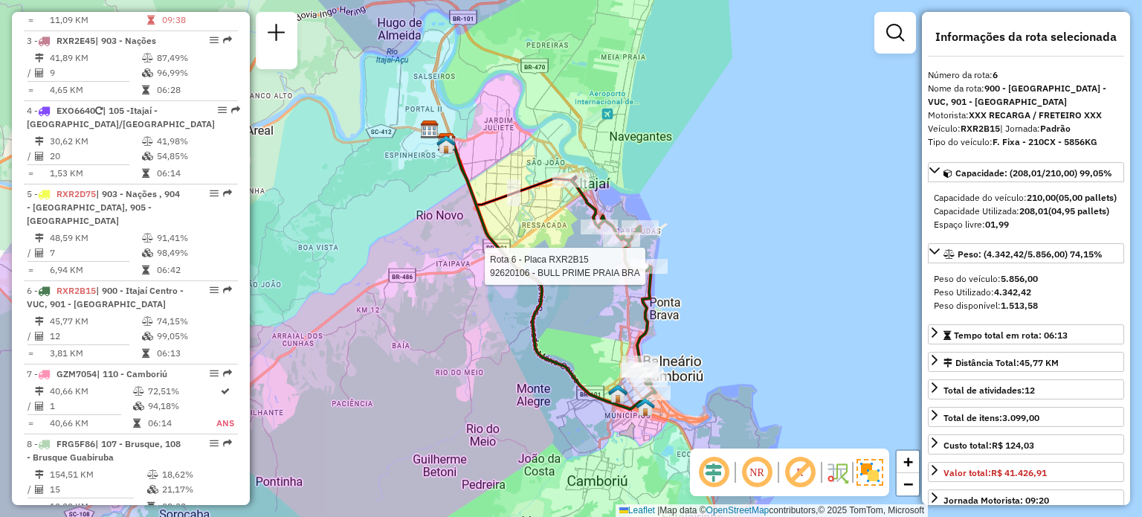
click at [684, 192] on div "Rota 6 - Placa RXR2B15 92620106 - BULL PRIME PRAIA BRA Janela de atendimento Gr…" at bounding box center [571, 258] width 1142 height 517
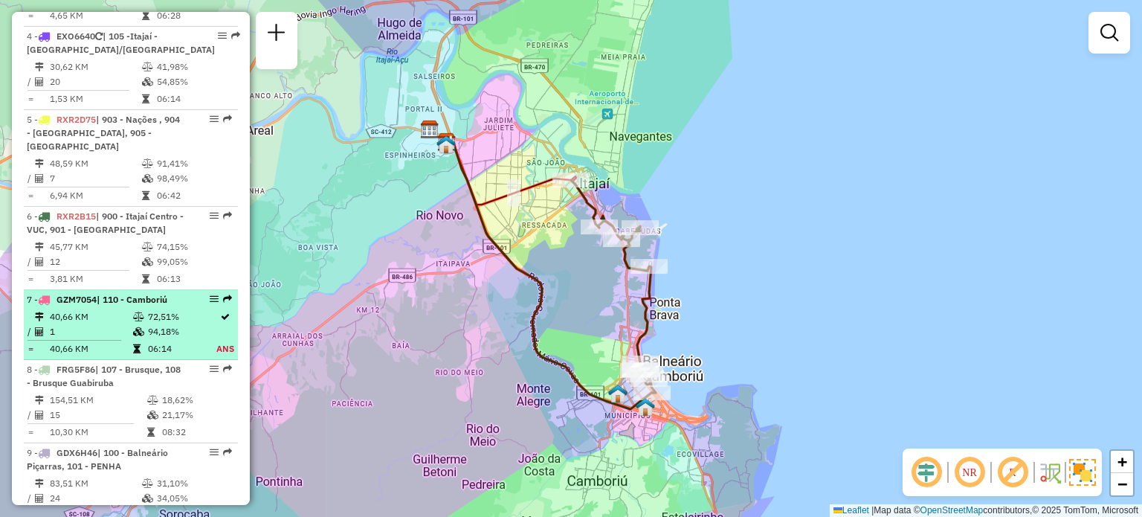
click at [117, 356] on td "40,66 KM" at bounding box center [90, 348] width 83 height 15
select select "**********"
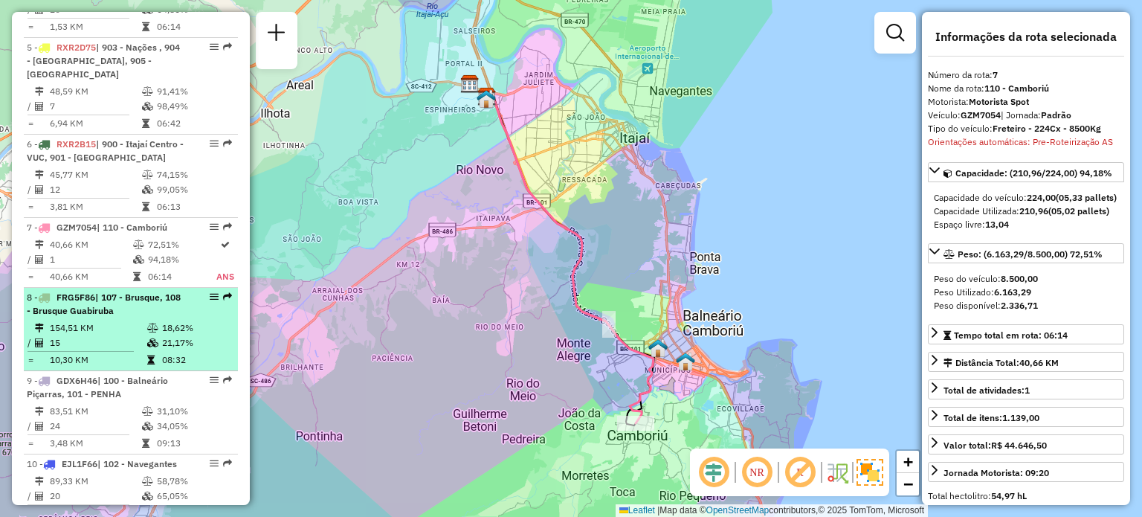
scroll to position [892, 0]
click at [129, 314] on span "| 107 - Brusque, 108 - Brusque Guabiruba" at bounding box center [104, 301] width 154 height 25
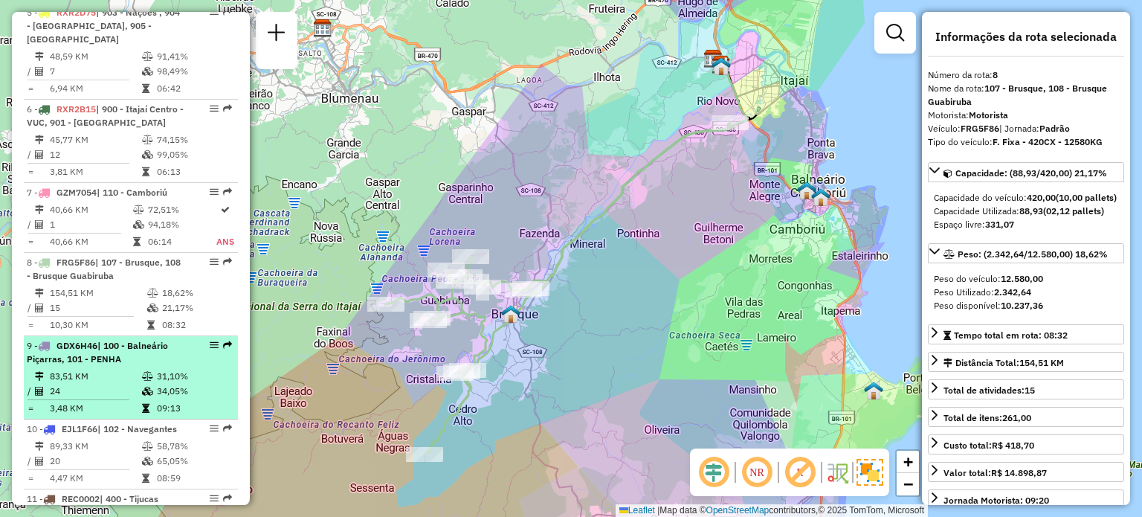
scroll to position [967, 0]
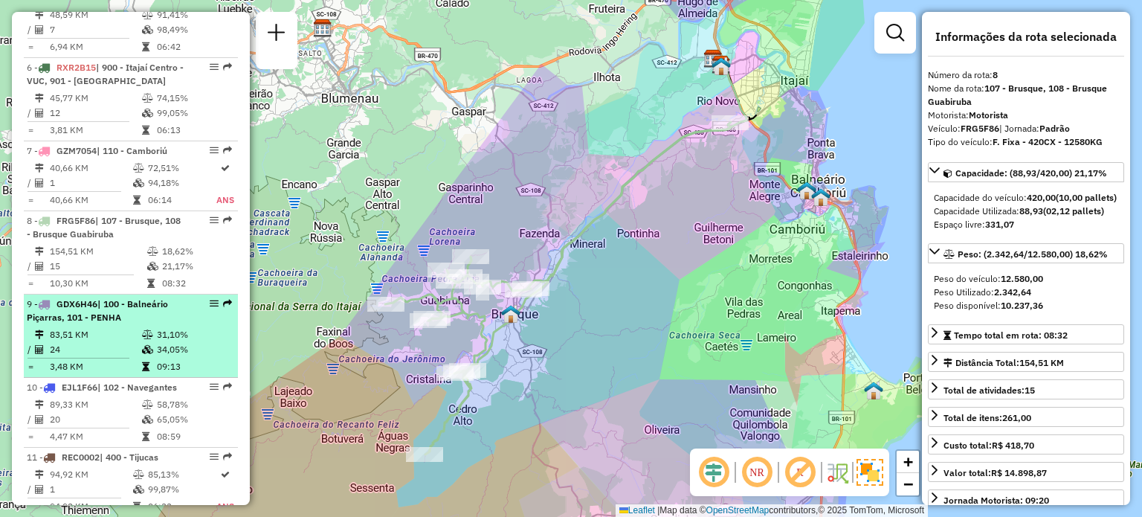
click at [115, 339] on td "83,51 KM" at bounding box center [95, 334] width 92 height 15
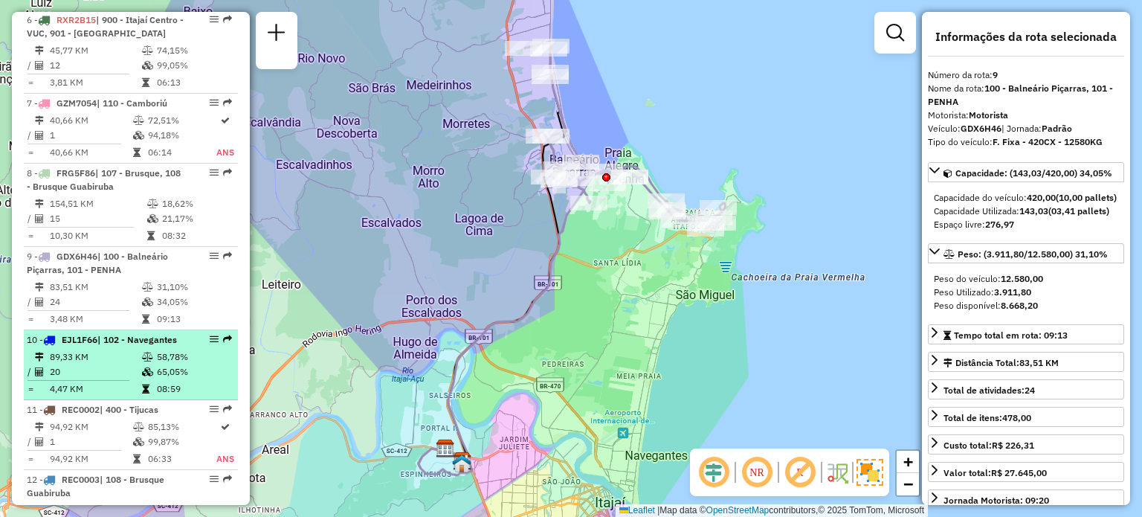
scroll to position [1041, 0]
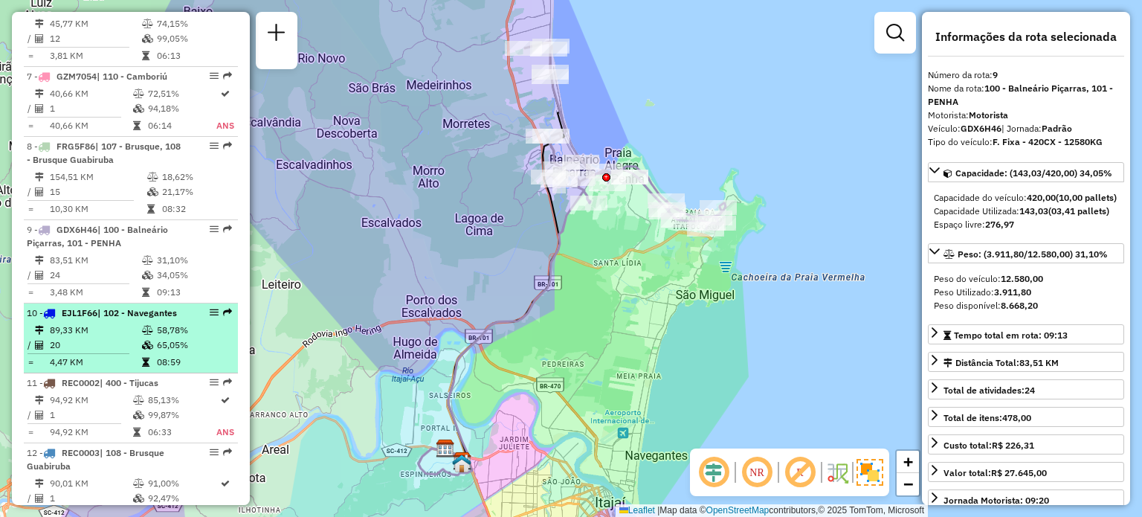
click at [97, 338] on td "89,33 KM" at bounding box center [95, 330] width 92 height 15
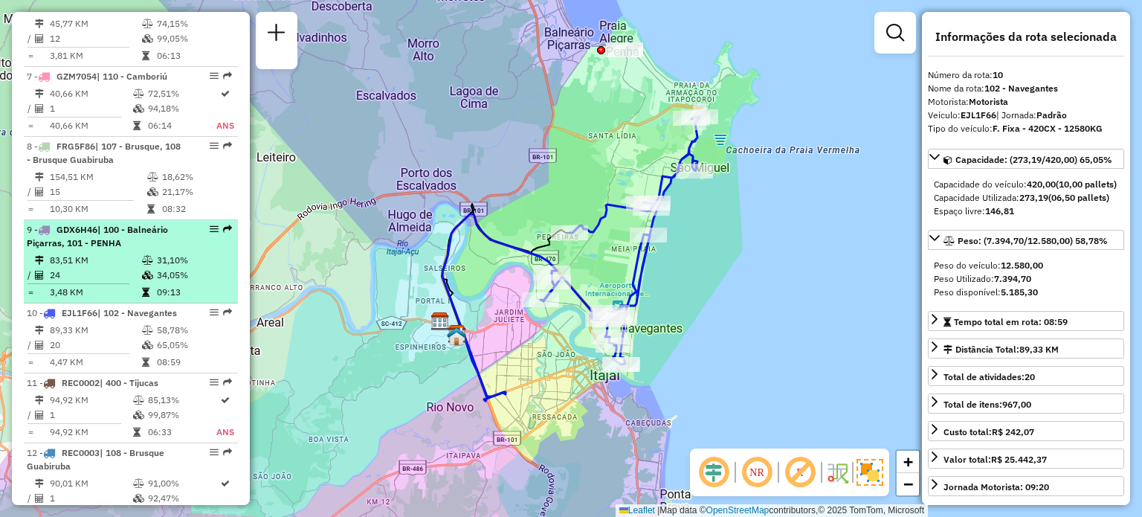
click at [115, 243] on span "| 100 - Balneário Piçarras, 101 - PENHA" at bounding box center [97, 236] width 141 height 25
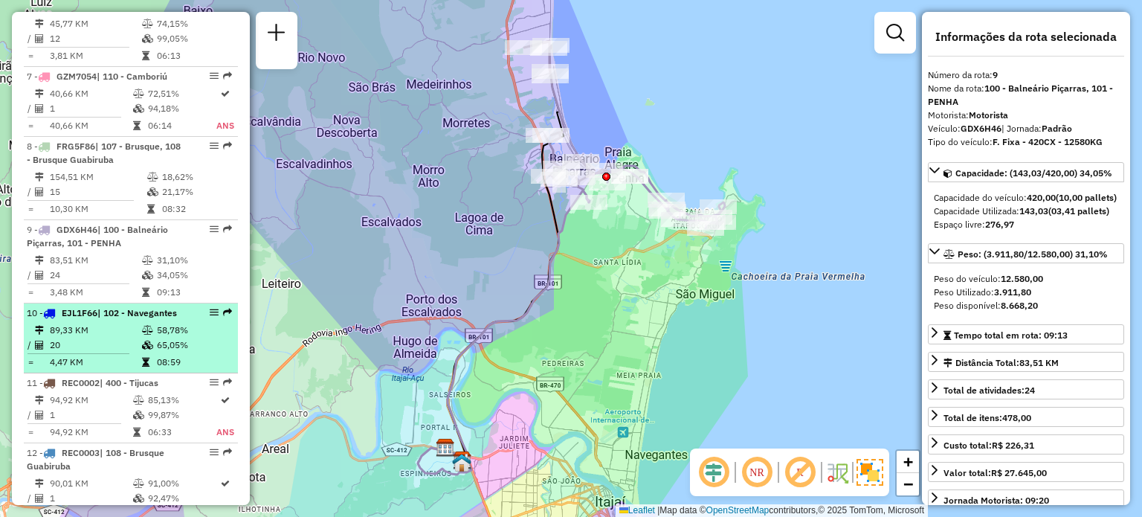
click at [106, 335] on td "89,33 KM" at bounding box center [95, 330] width 92 height 15
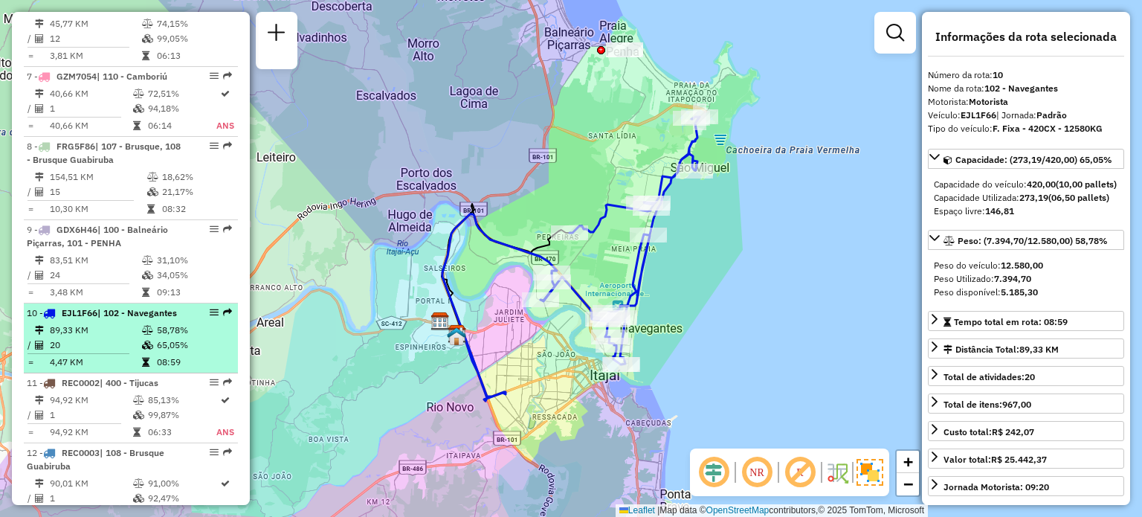
drag, startPoint x: 108, startPoint y: 342, endPoint x: 97, endPoint y: 367, distance: 27.0
click at [107, 338] on td "89,33 KM" at bounding box center [95, 330] width 92 height 15
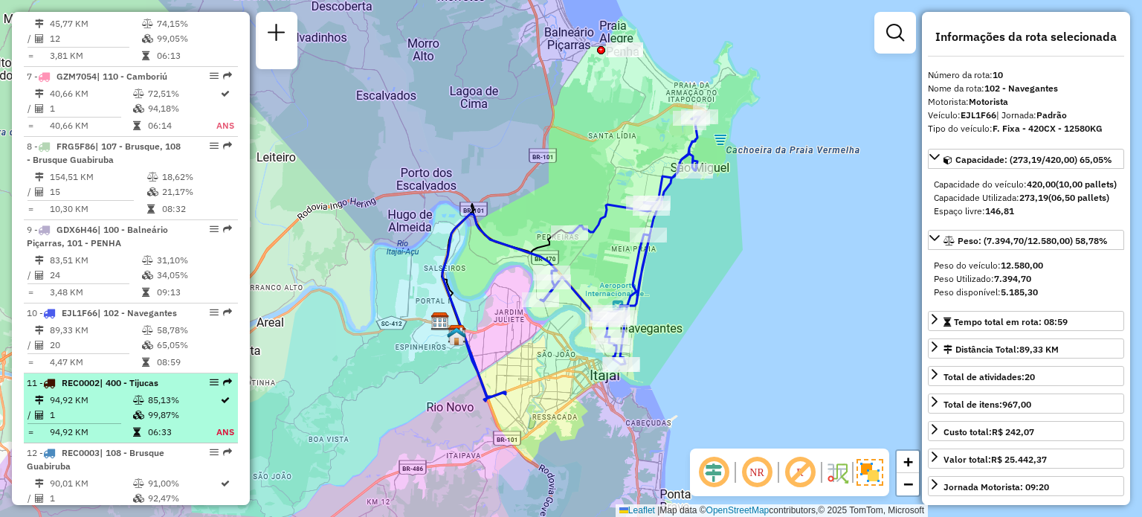
drag, startPoint x: 97, startPoint y: 367, endPoint x: 86, endPoint y: 396, distance: 30.8
click at [95, 367] on td "4,47 KM" at bounding box center [95, 362] width 92 height 15
click at [86, 388] on span "REC0002" at bounding box center [81, 382] width 38 height 11
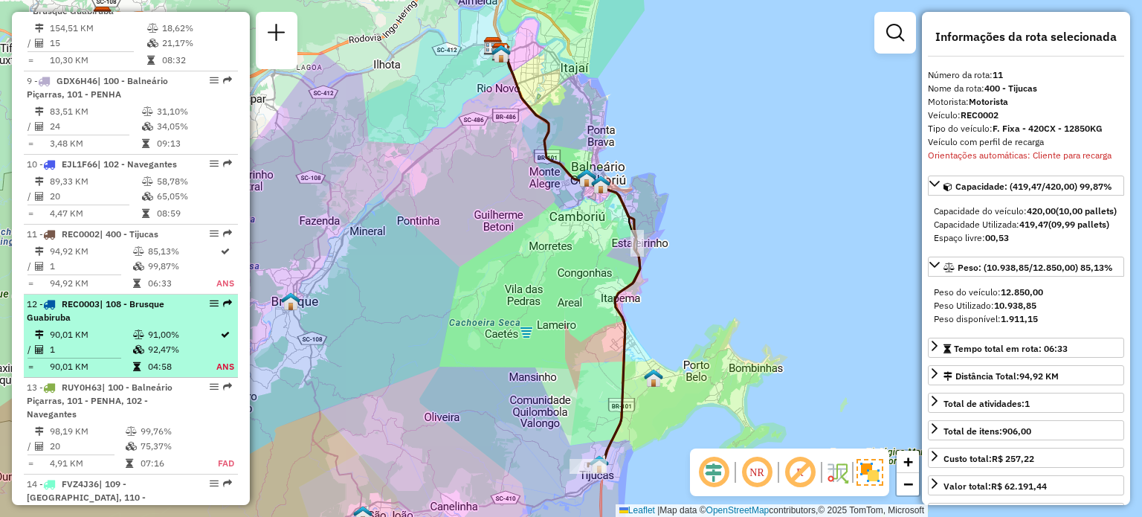
click at [117, 324] on div "12 - REC0003 | 108 - Brusque Guabiruba" at bounding box center [106, 310] width 158 height 27
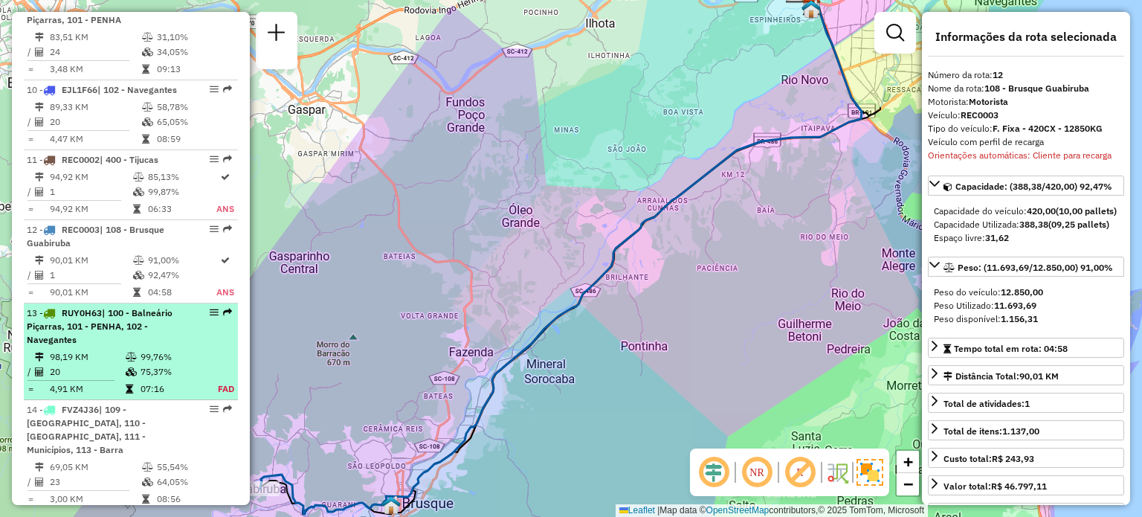
click at [117, 331] on span "| 100 - Balneário Piçarras, 101 - PENHA, 102 - Navegantes" at bounding box center [100, 326] width 146 height 38
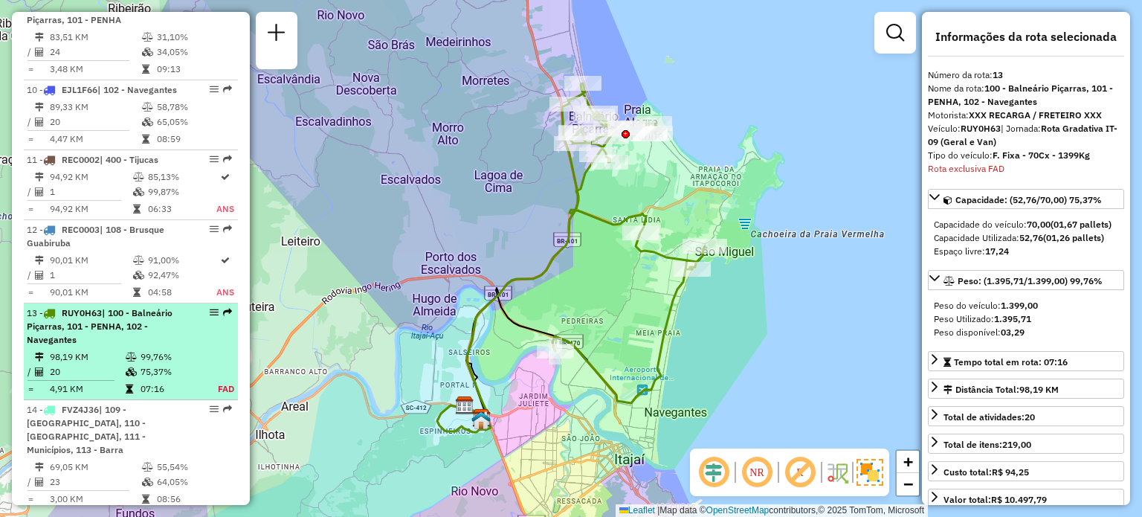
scroll to position [1567, 0]
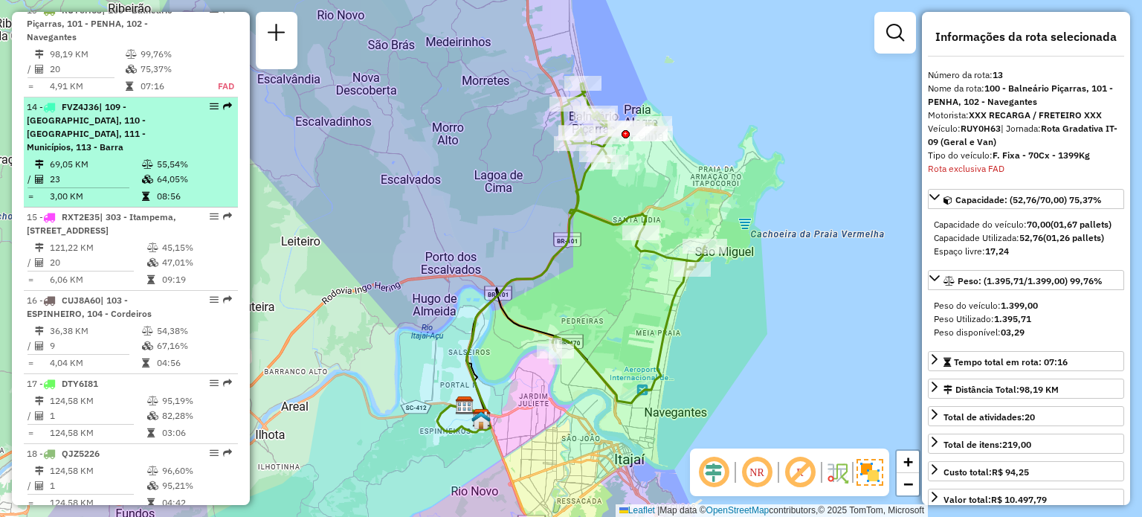
click at [109, 149] on span "| 109 - Monte Alegre, 110 - Camboriú, 111 - Municípios, 113 - Barra" at bounding box center [86, 126] width 119 height 51
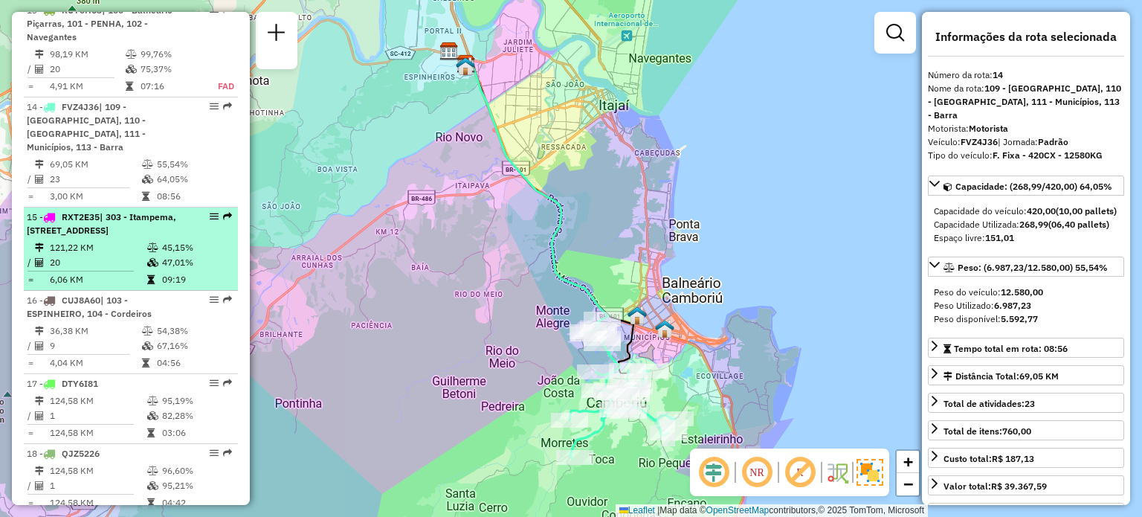
click at [100, 219] on span "RXT2E35" at bounding box center [81, 216] width 38 height 11
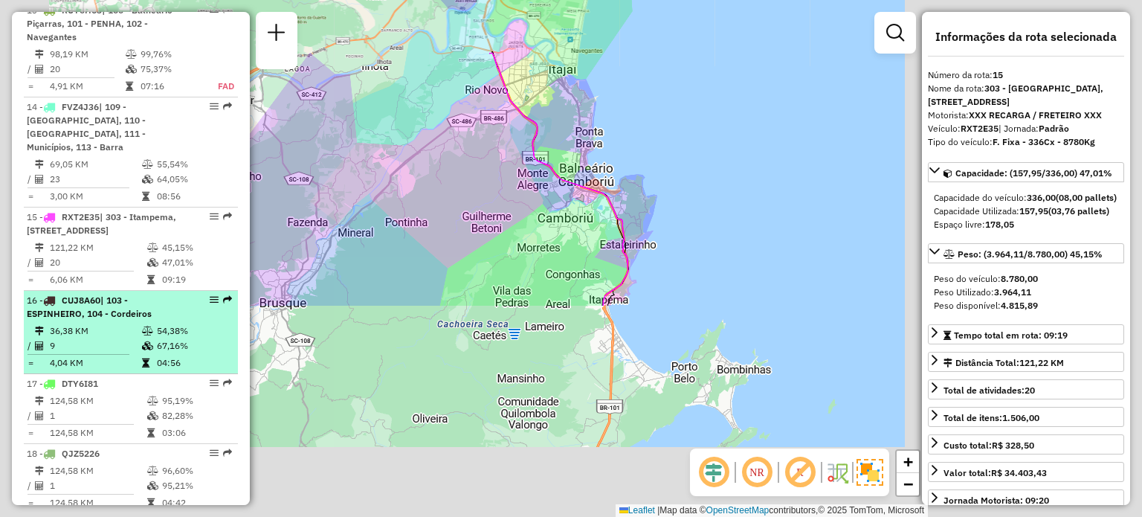
click at [115, 335] on td "36,38 KM" at bounding box center [95, 330] width 92 height 15
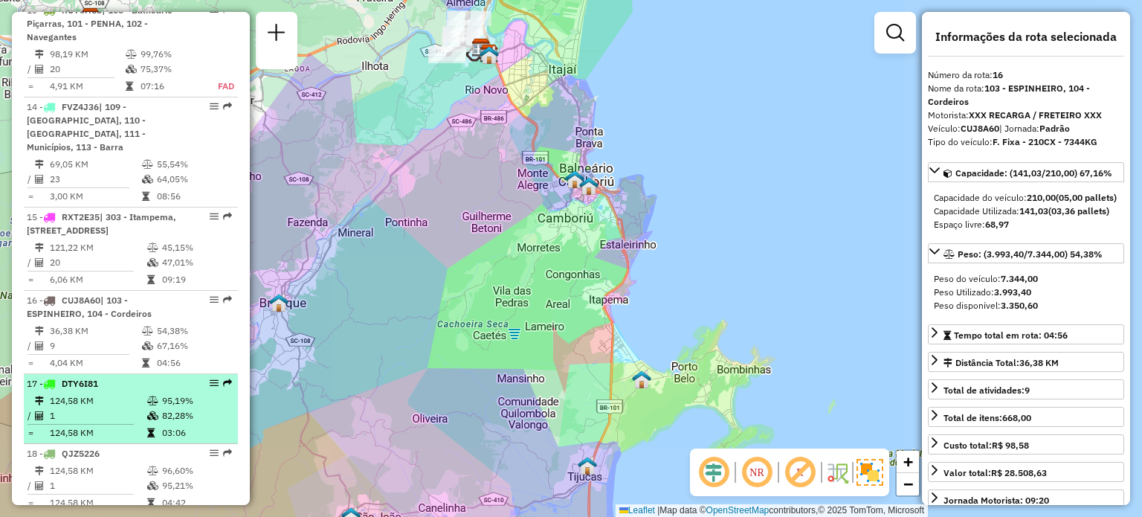
click at [107, 397] on td "124,58 KM" at bounding box center [97, 400] width 97 height 15
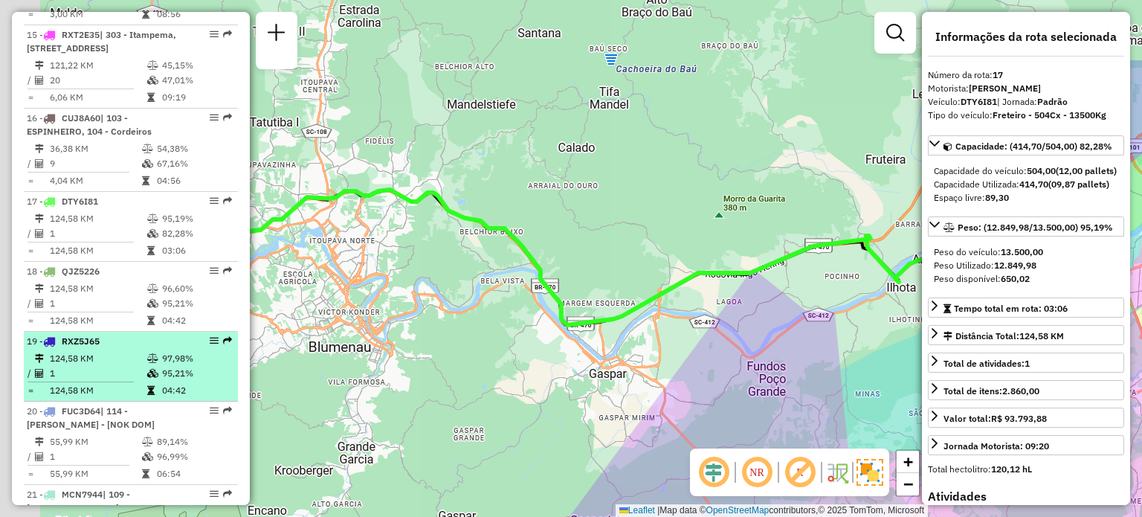
scroll to position [1790, 0]
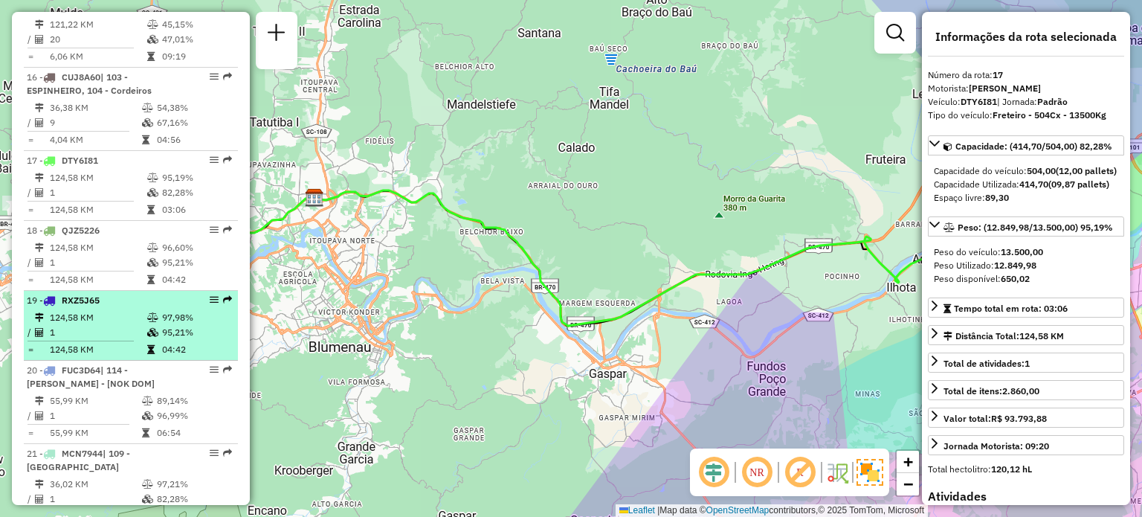
click at [147, 352] on td at bounding box center [153, 349] width 15 height 15
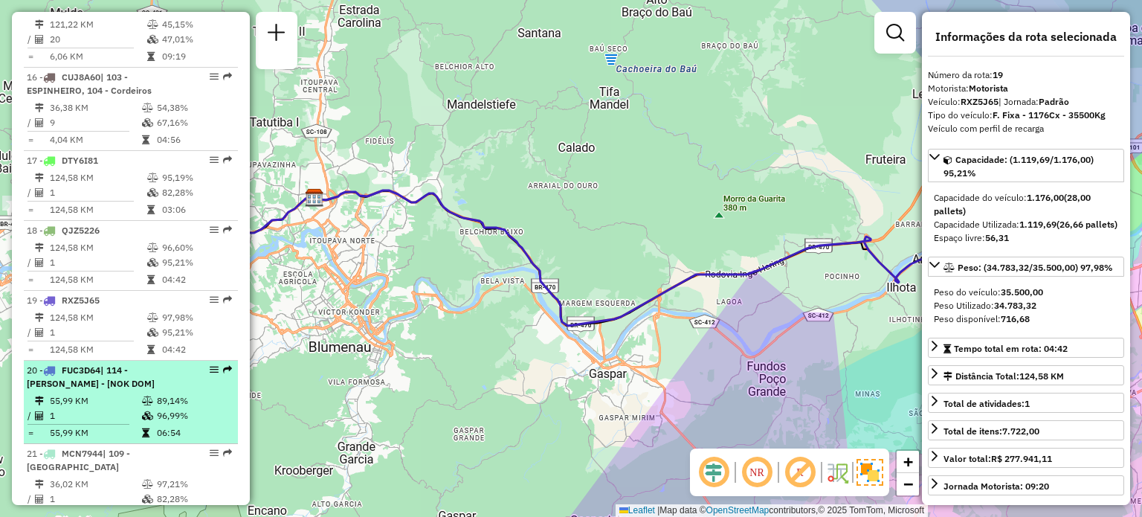
click at [133, 387] on li "20 - FUC3D64 | 114 - Beto Carrero - [NOK DOM] 55,99 KM 89,14% / 1 96,99% = 55,9…" at bounding box center [131, 402] width 214 height 83
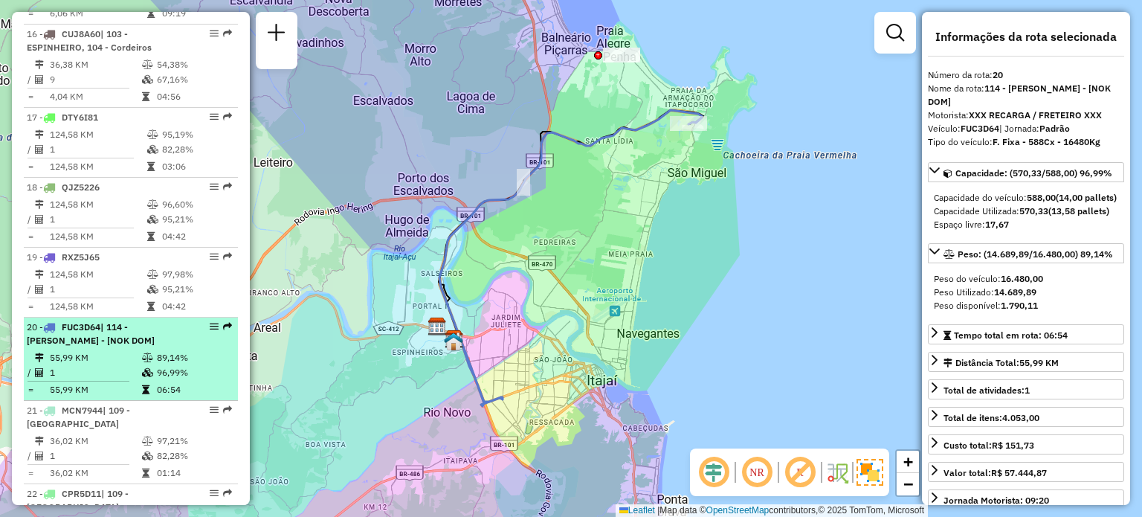
scroll to position [1938, 0]
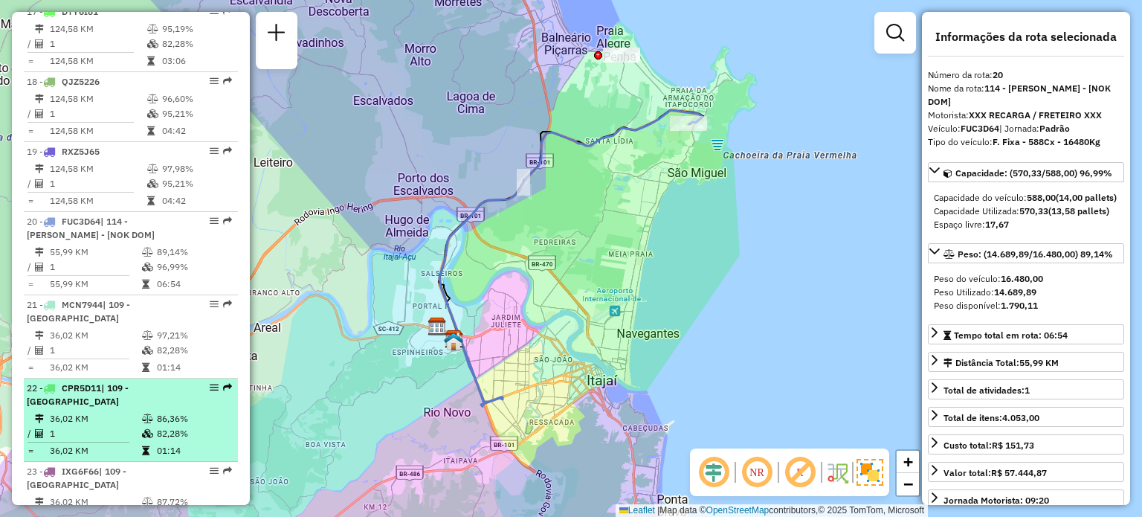
click at [131, 378] on li "22 - CPR5D11 | 109 - Monte Alegre 36,02 KM 86,36% / 1 82,28% = 36,02 KM 01:14" at bounding box center [131, 419] width 214 height 83
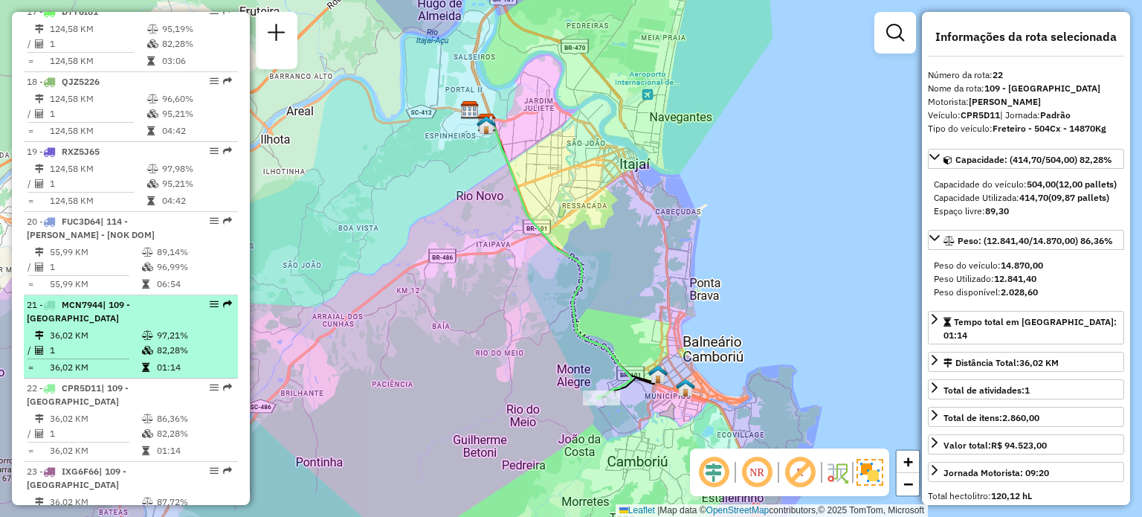
click at [123, 336] on td "36,02 KM" at bounding box center [95, 335] width 92 height 15
click at [156, 360] on td "01:14" at bounding box center [193, 367] width 75 height 15
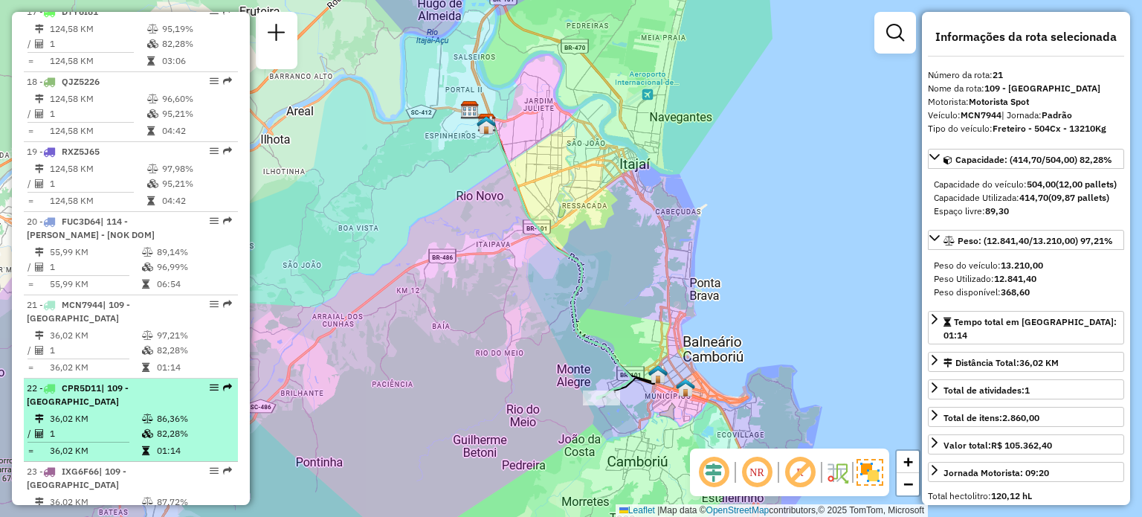
click at [88, 420] on td "36,02 KM" at bounding box center [95, 418] width 92 height 15
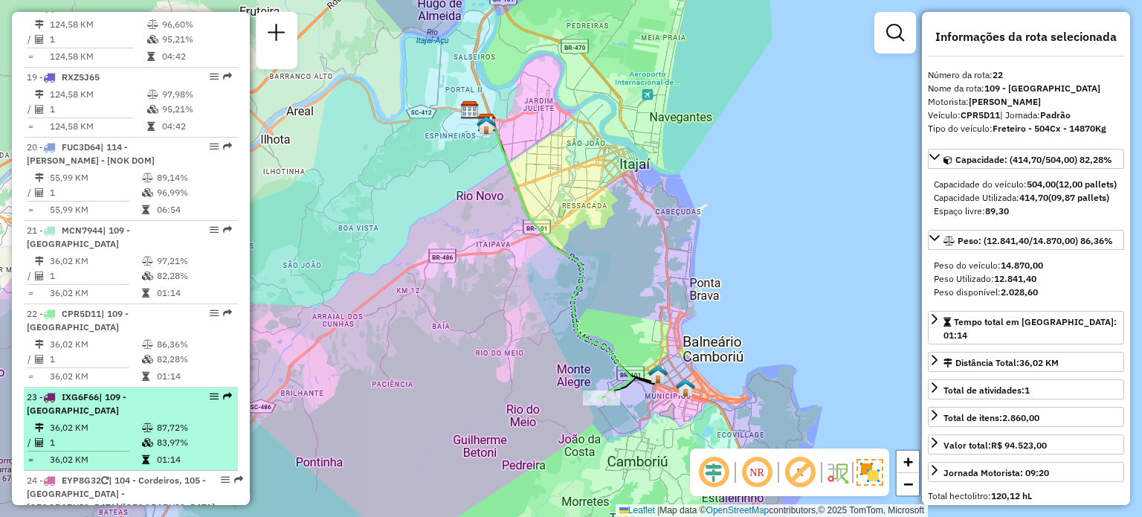
click at [100, 410] on div "23 - IXG6F66 | 109 - Monte Alegre" at bounding box center [106, 403] width 158 height 27
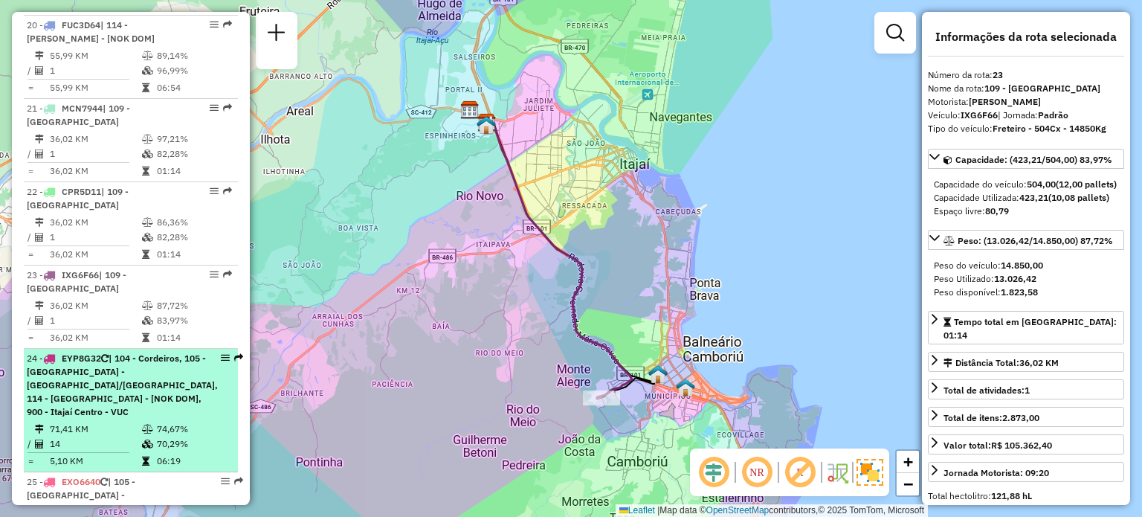
scroll to position [2162, 0]
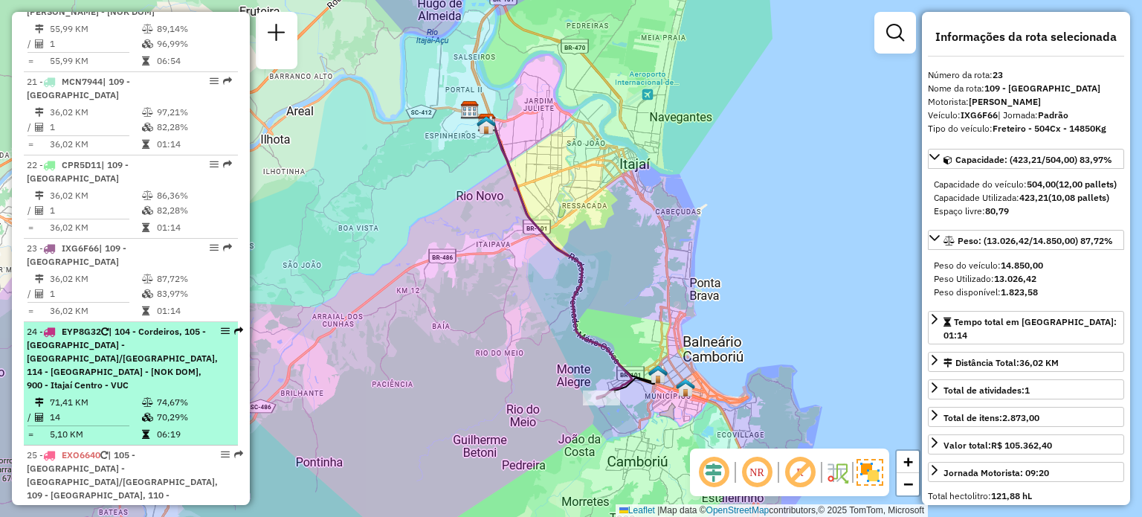
click at [135, 363] on span "| 104 - Cordeiros, 105 -Itajaí - São Vicente/Ressacada, 114 - Beto Carrero - [N…" at bounding box center [122, 358] width 191 height 65
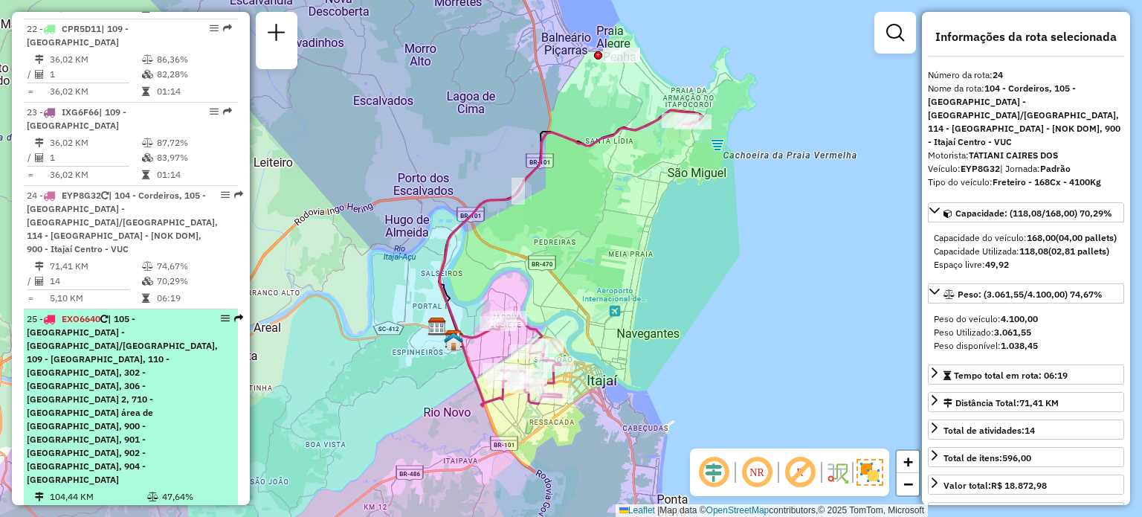
scroll to position [2310, 0]
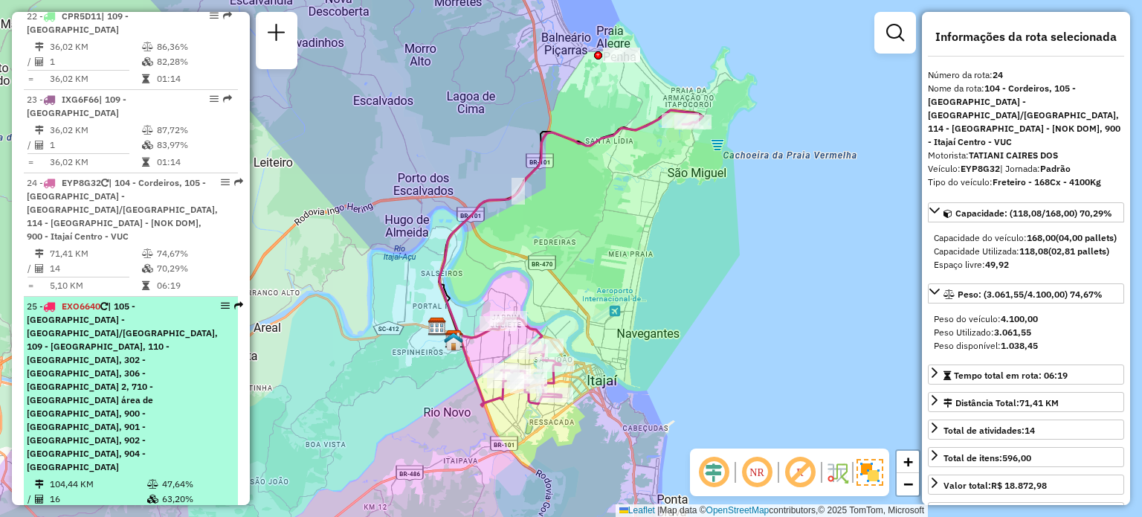
click at [136, 303] on span "| 105 -Itajaí - São Vicente/Ressacada, 109 - Monte Alegre, 110 - Camboriú, 302 …" at bounding box center [122, 386] width 191 height 172
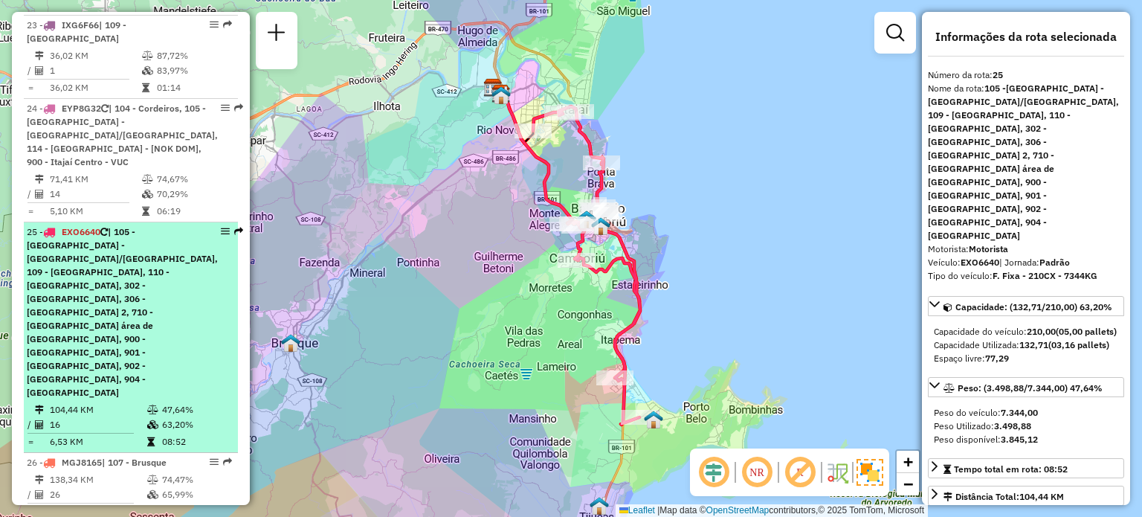
scroll to position [2459, 0]
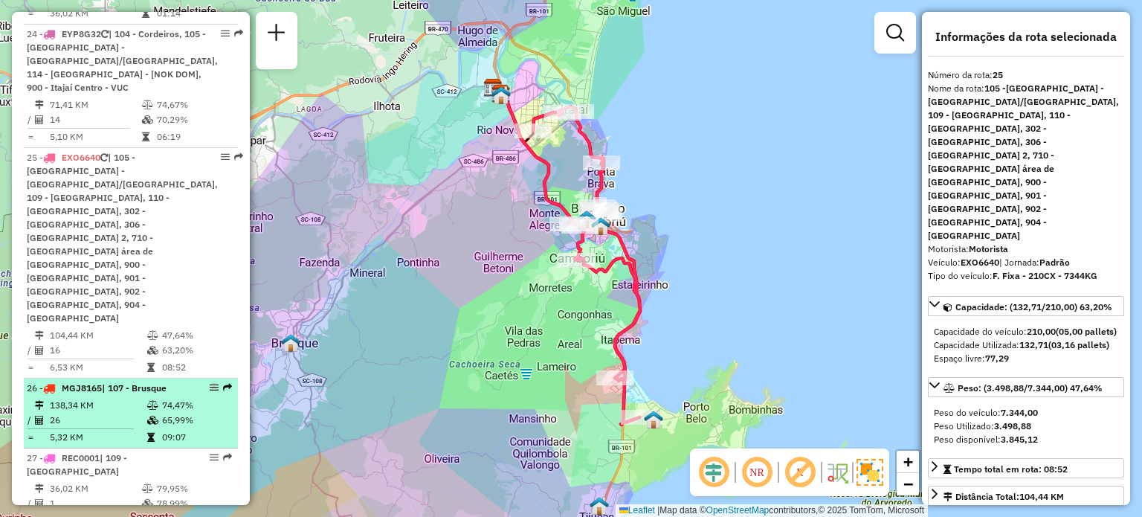
click at [115, 413] on td "26" at bounding box center [97, 420] width 97 height 15
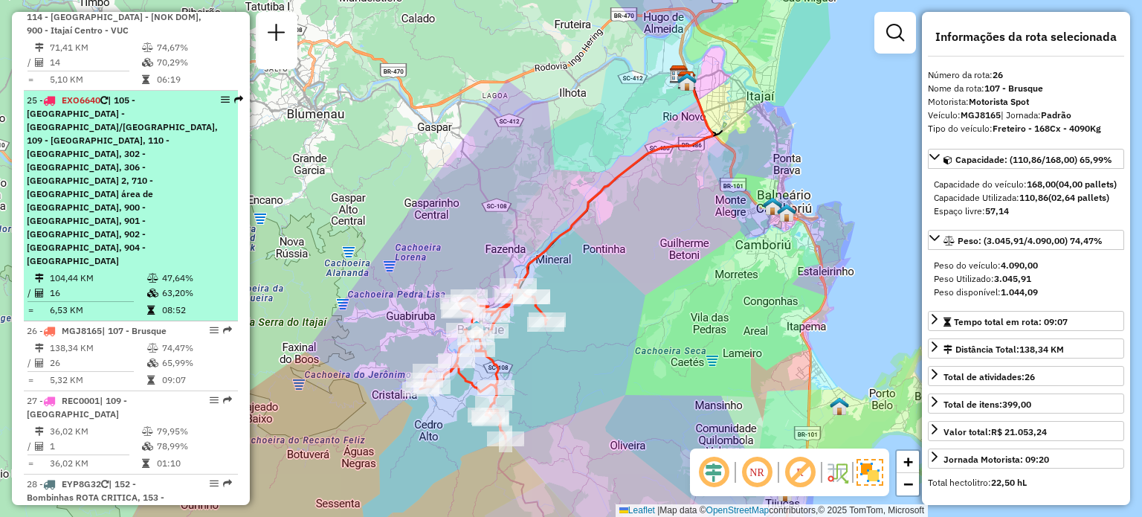
scroll to position [2533, 0]
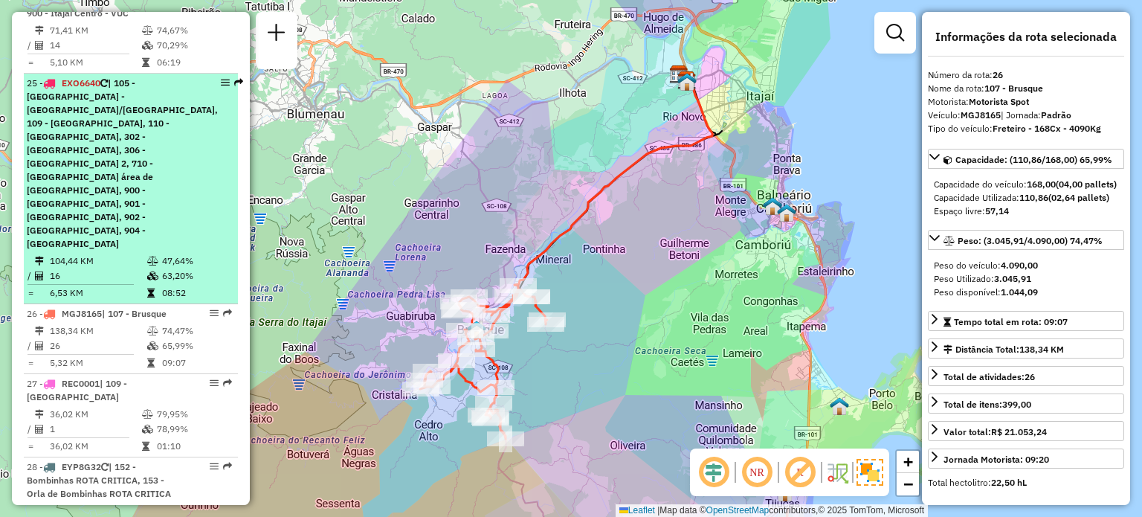
drag, startPoint x: 117, startPoint y: 94, endPoint x: 115, endPoint y: 103, distance: 9.2
click at [117, 93] on span "| 105 -Itajaí - São Vicente/Ressacada, 109 - Monte Alegre, 110 - Camboriú, 302 …" at bounding box center [122, 163] width 191 height 172
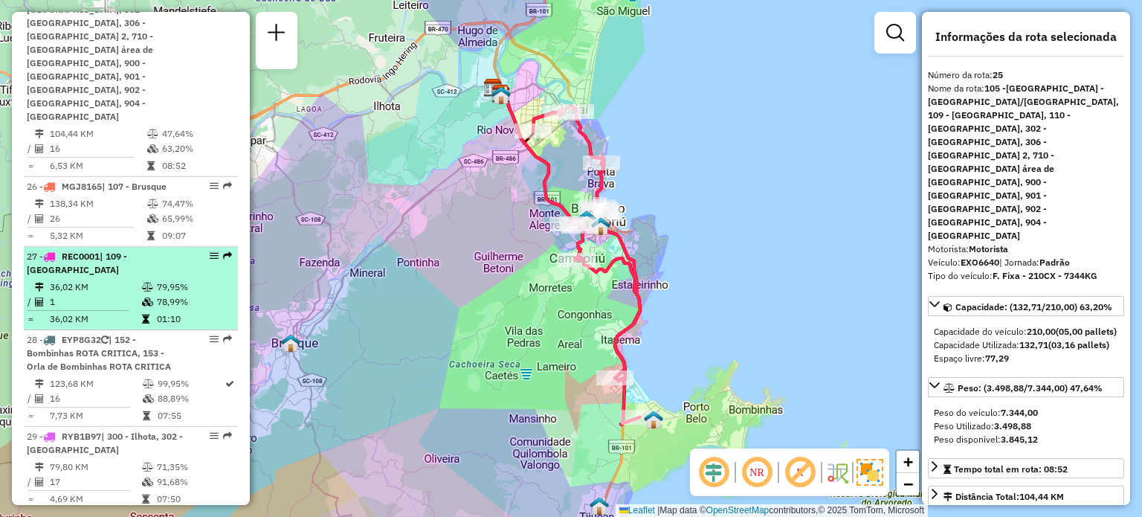
scroll to position [2682, 0]
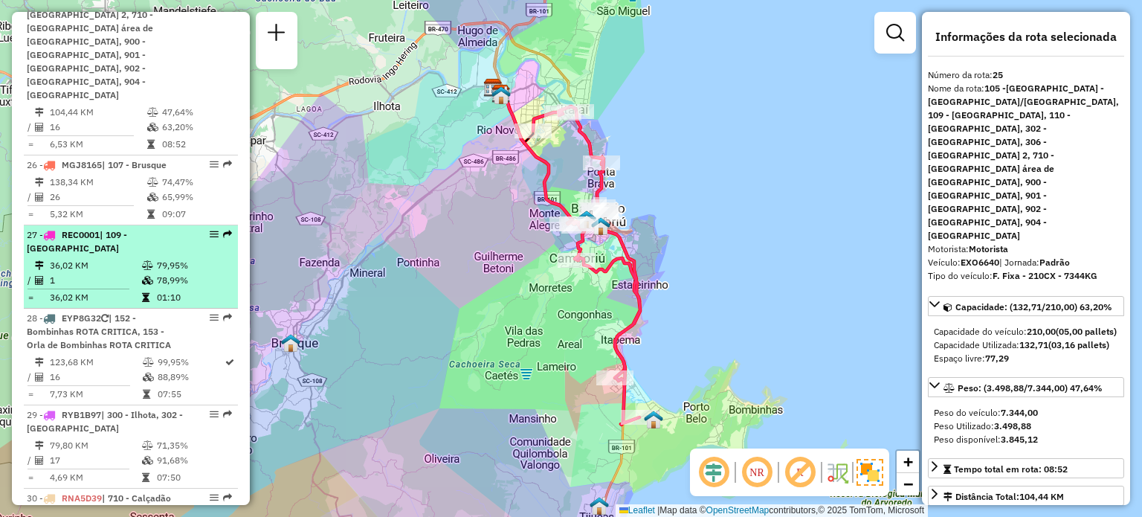
click at [97, 290] on td "36,02 KM" at bounding box center [95, 297] width 92 height 15
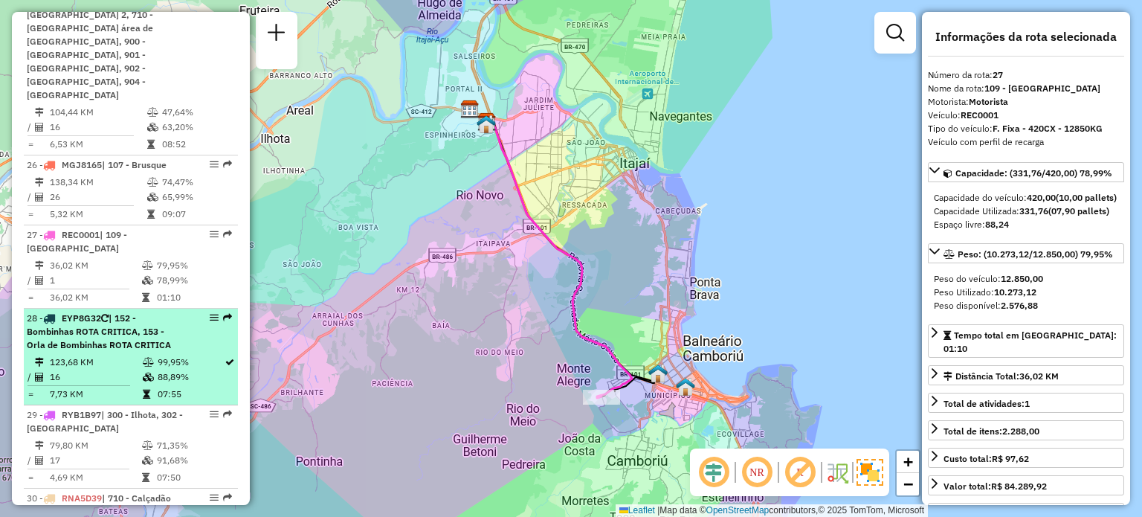
click at [99, 312] on span "| 152 - Bombinhas ROTA CRITICA, 153 - Orla de Bombinhas ROTA CRITICA" at bounding box center [99, 331] width 144 height 38
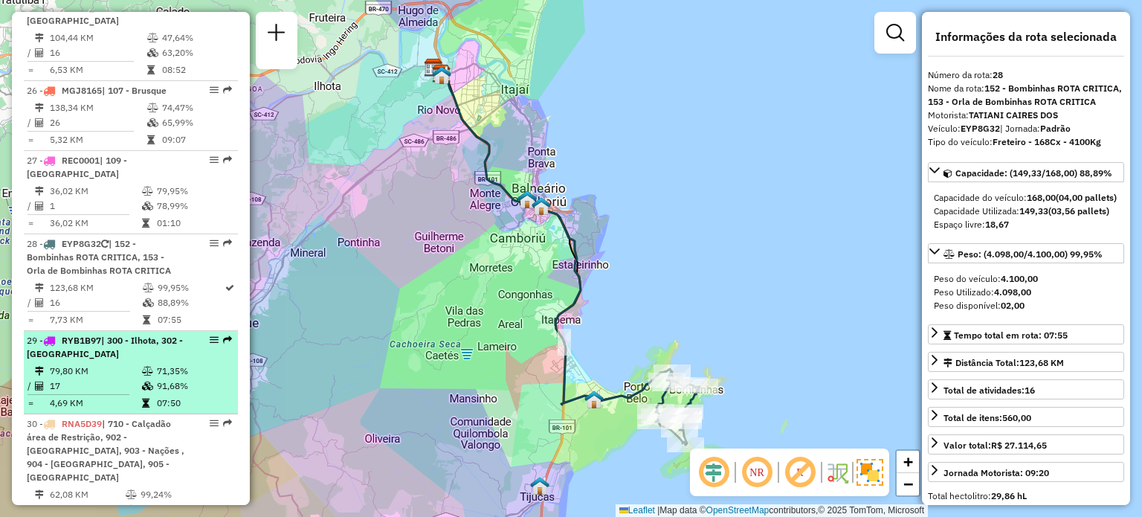
click at [94, 378] on td "17" at bounding box center [95, 385] width 92 height 15
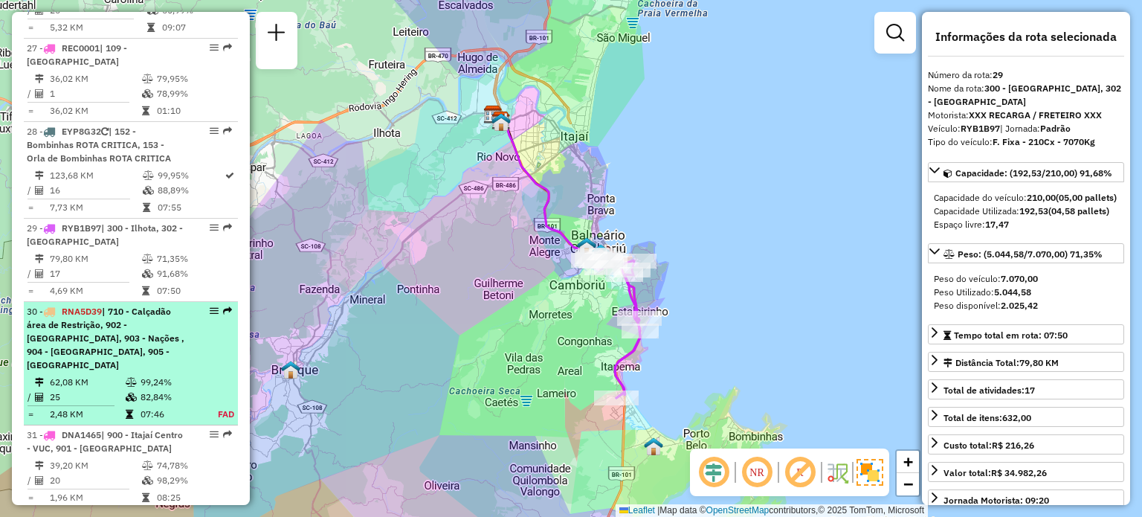
scroll to position [2905, 0]
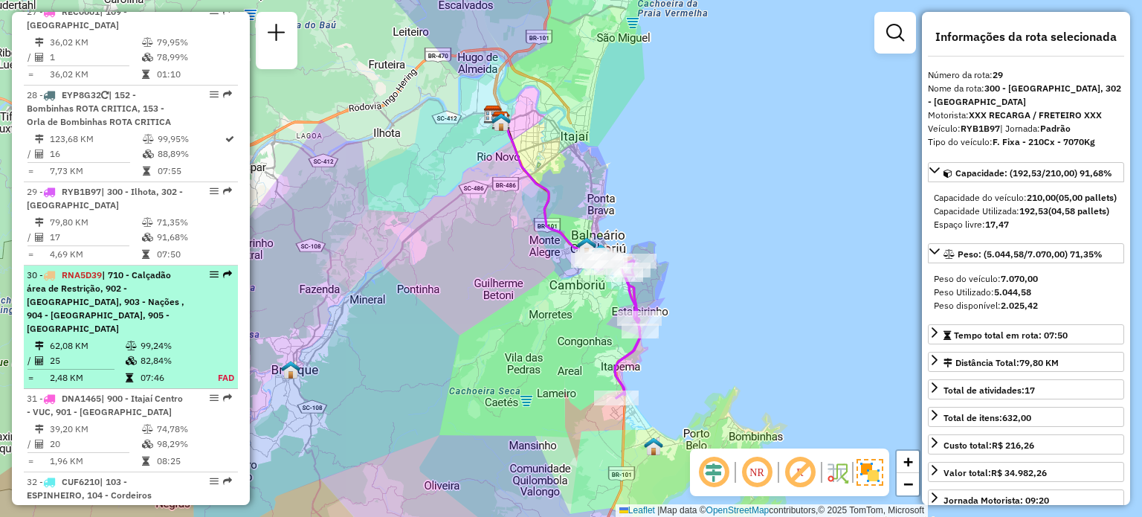
click at [112, 269] on span "| 710 - Calçadão área de Restrição, 902 - Balneário - Barra Norte, 903 - Nações…" at bounding box center [106, 301] width 158 height 65
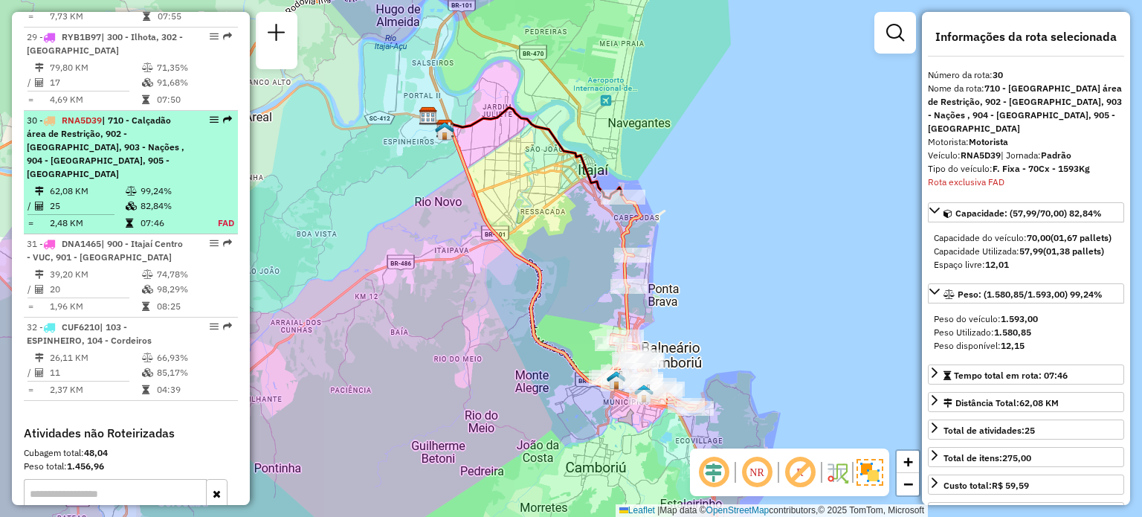
scroll to position [3087, 0]
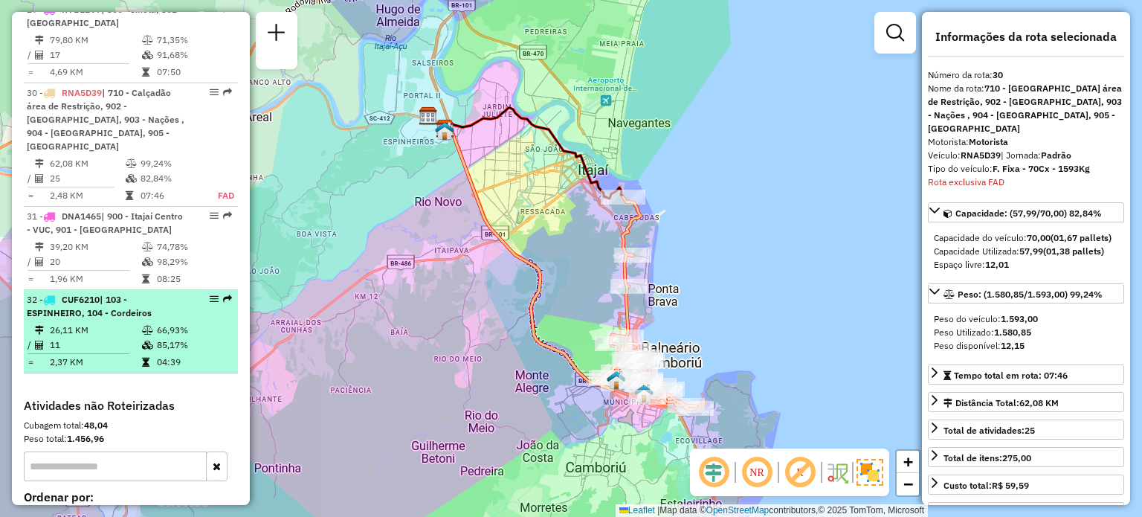
click at [121, 294] on span "| 103 - ESPINHEIRO, 104 - Cordeiros" at bounding box center [89, 306] width 125 height 25
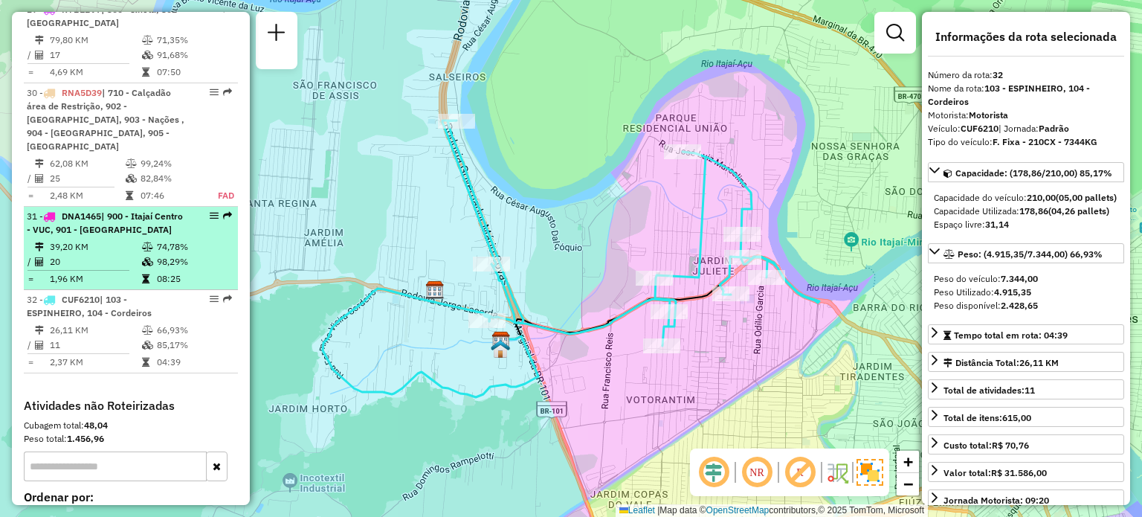
click at [110, 210] on span "| 900 - Itajaí Centro - VUC, 901 - Praia Brava" at bounding box center [105, 222] width 156 height 25
